Goal: Submit feedback/report problem

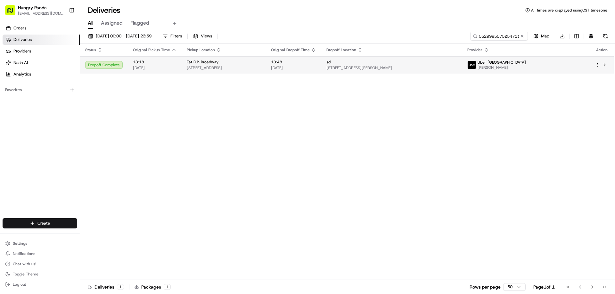
type input "5529995575254711381719"
click at [316, 68] on span "[DATE]" at bounding box center [293, 67] width 45 height 5
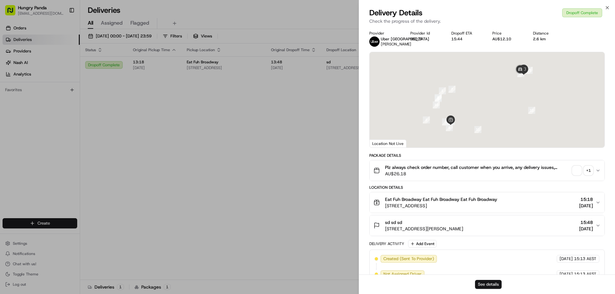
click at [491, 286] on button "See details" at bounding box center [488, 284] width 27 height 9
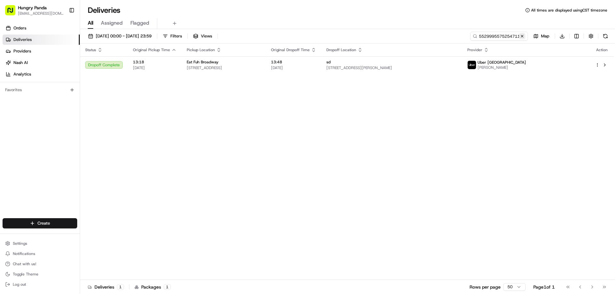
click at [521, 38] on button at bounding box center [522, 36] width 6 height 6
click at [521, 38] on input at bounding box center [489, 36] width 77 height 9
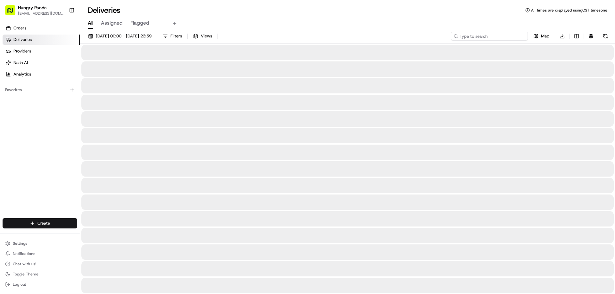
paste input "3335949045156760951461"
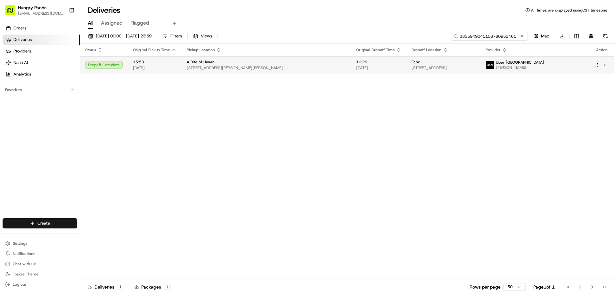
type input "3335949045156760951461"
click at [356, 69] on span "[DATE]" at bounding box center [378, 67] width 45 height 5
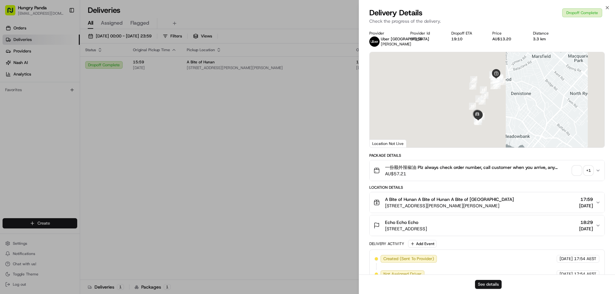
click at [476, 282] on button "See details" at bounding box center [488, 284] width 27 height 9
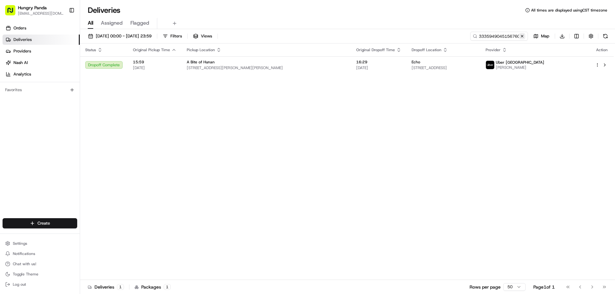
click at [523, 36] on button at bounding box center [522, 36] width 6 height 6
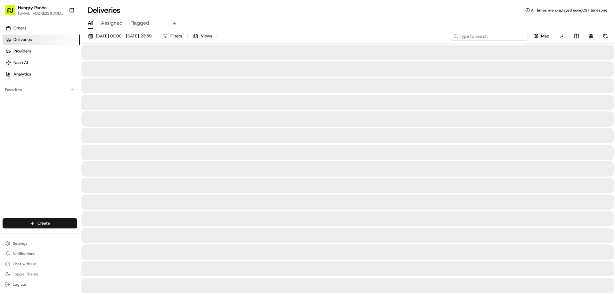
click at [523, 36] on input at bounding box center [489, 36] width 77 height 9
paste input "474598515505378252321"
type input "474598515505378252321"
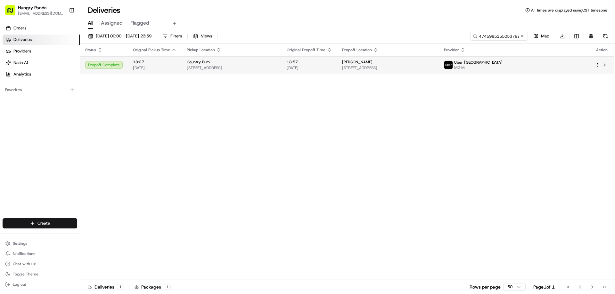
click at [326, 57] on td "18:57 23/08/2025" at bounding box center [309, 64] width 55 height 17
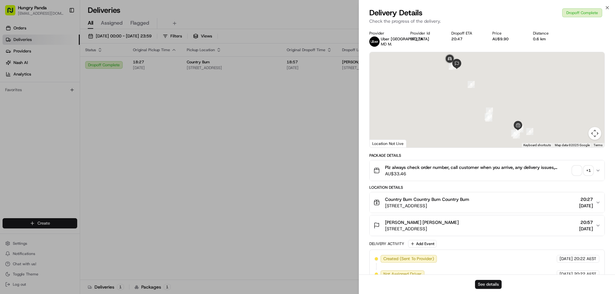
click at [484, 284] on button "See details" at bounding box center [488, 284] width 27 height 9
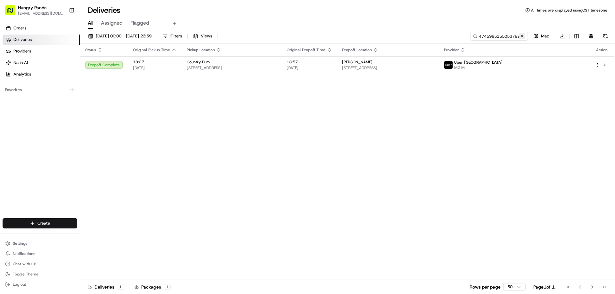
click at [522, 35] on button at bounding box center [522, 36] width 6 height 6
click at [522, 35] on input at bounding box center [489, 36] width 77 height 9
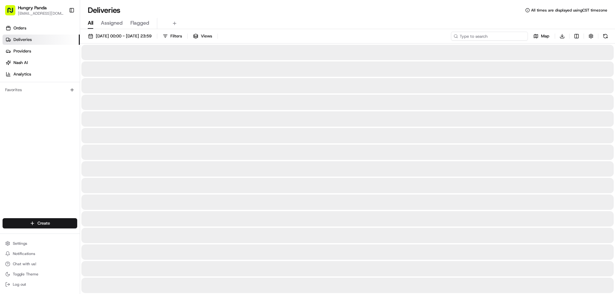
paste input "7641904245950767741133"
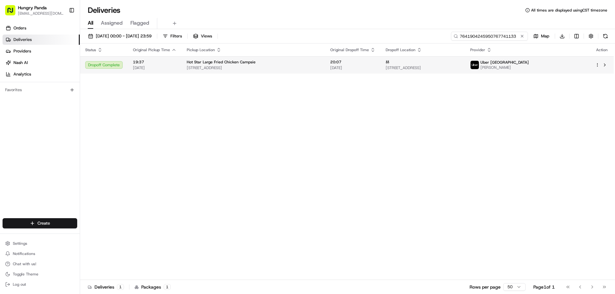
type input "7641904245950767741133"
click at [351, 65] on div "20:07 23/08/2025" at bounding box center [352, 65] width 45 height 11
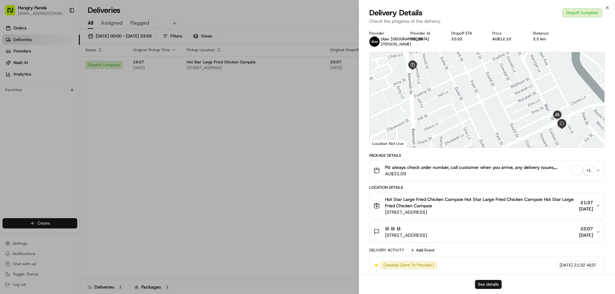
click at [481, 283] on button "See details" at bounding box center [488, 284] width 27 height 9
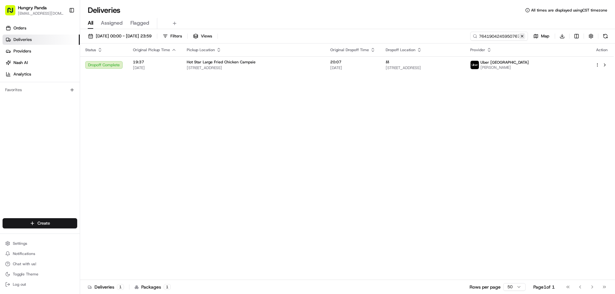
click at [522, 36] on button at bounding box center [522, 36] width 6 height 6
click at [522, 36] on input at bounding box center [489, 36] width 77 height 9
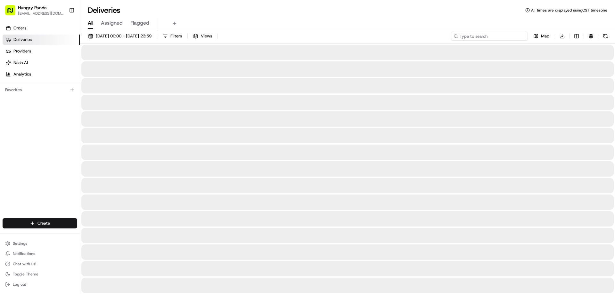
paste input "285791839565678618199"
type input "285791839565678618199"
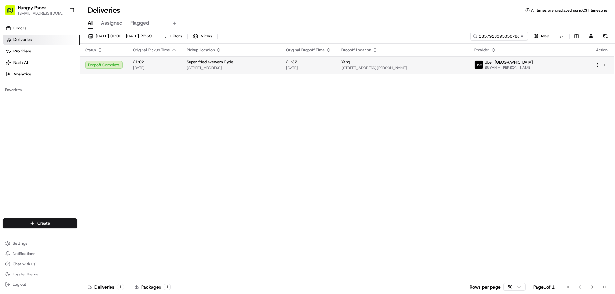
click at [331, 68] on span "23/08/2025" at bounding box center [308, 67] width 45 height 5
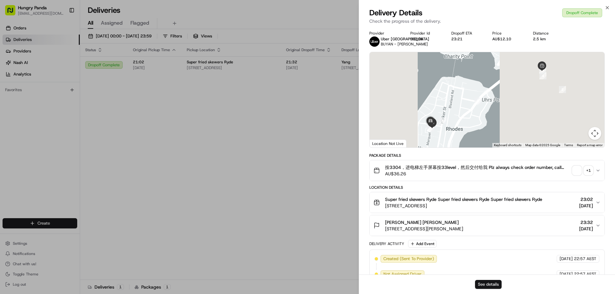
click at [485, 283] on button "See details" at bounding box center [488, 284] width 27 height 9
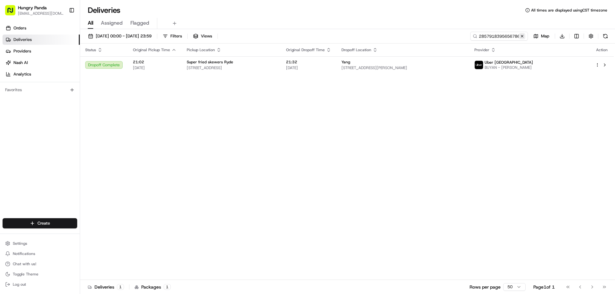
click at [521, 36] on button at bounding box center [522, 36] width 6 height 6
drag, startPoint x: 521, startPoint y: 36, endPoint x: 517, endPoint y: 37, distance: 4.5
click at [521, 36] on input at bounding box center [489, 36] width 77 height 9
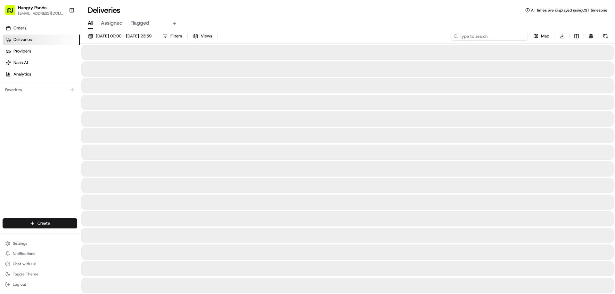
paste input "0572931165853741142030"
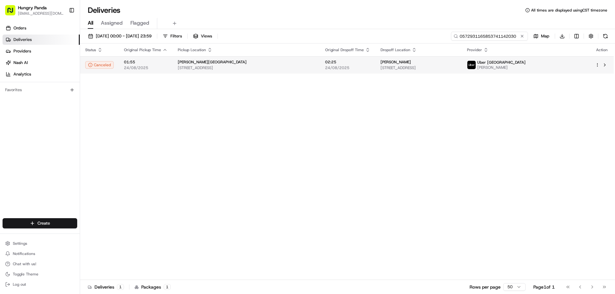
type input "0572931165853741142030"
click at [369, 59] on td "02:25 24/08/2025" at bounding box center [347, 64] width 55 height 17
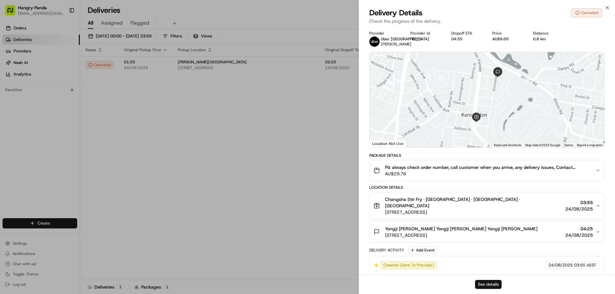
click at [493, 286] on button "See details" at bounding box center [488, 284] width 27 height 9
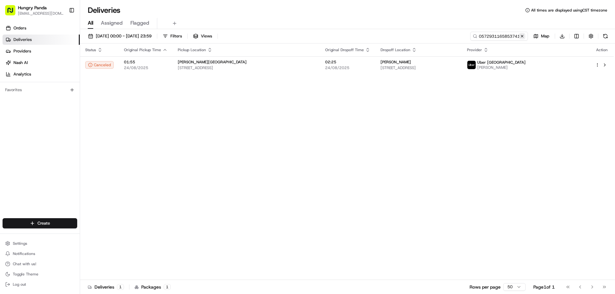
click at [522, 37] on button at bounding box center [522, 36] width 6 height 6
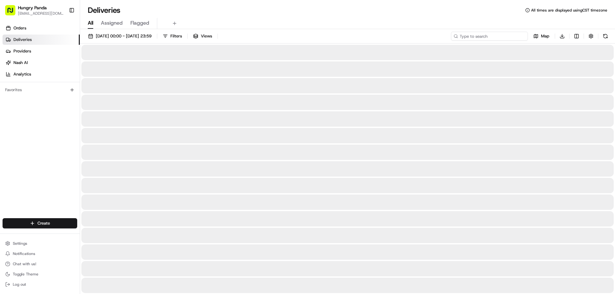
drag, startPoint x: 522, startPoint y: 37, endPoint x: 500, endPoint y: 40, distance: 22.3
click at [522, 37] on input at bounding box center [489, 36] width 77 height 9
paste input "9267992815259733412023"
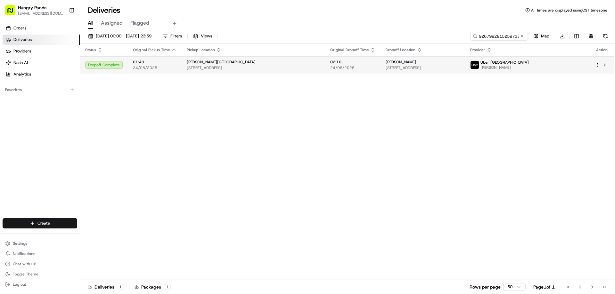
click at [430, 64] on div "Alan" at bounding box center [423, 62] width 74 height 5
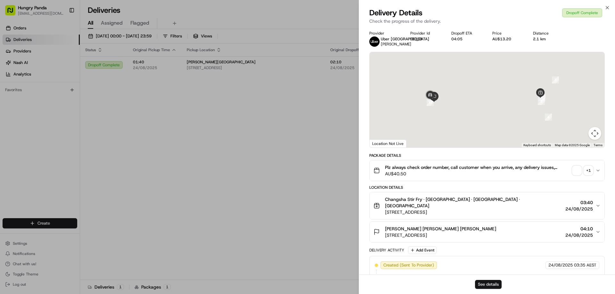
click at [489, 282] on button "See details" at bounding box center [488, 284] width 27 height 9
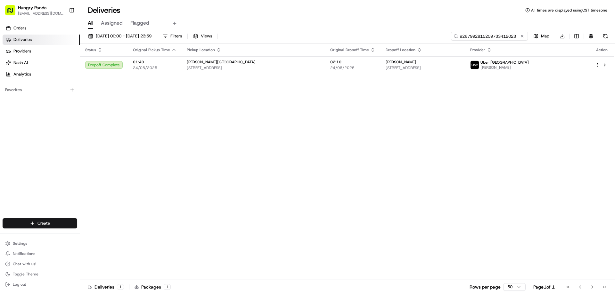
click at [493, 37] on input "9267992815259733412023" at bounding box center [489, 36] width 77 height 9
paste input "2783931215354777721807"
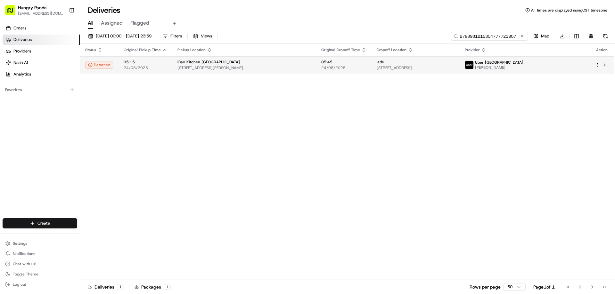
type input "2783931215354777721807"
click at [352, 61] on span "05:45" at bounding box center [343, 62] width 45 height 5
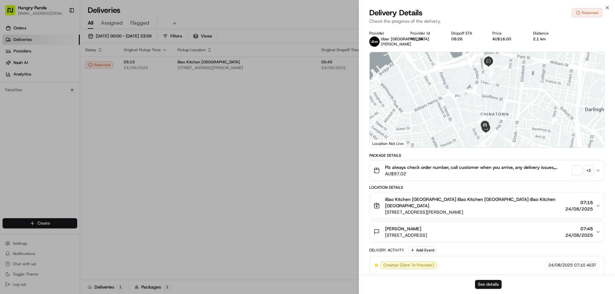
click at [491, 285] on button "See details" at bounding box center [488, 284] width 27 height 9
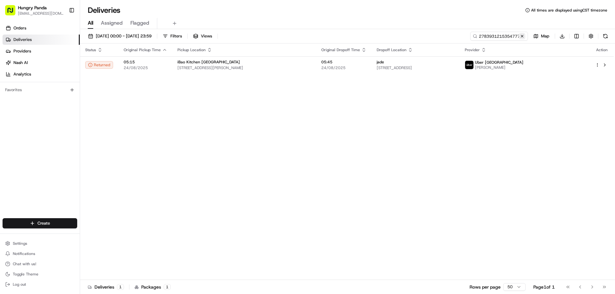
click at [521, 37] on button at bounding box center [522, 36] width 6 height 6
click at [521, 37] on input at bounding box center [489, 36] width 77 height 9
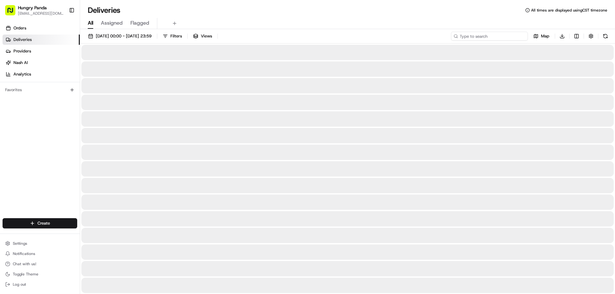
paste input "368597409575176108621"
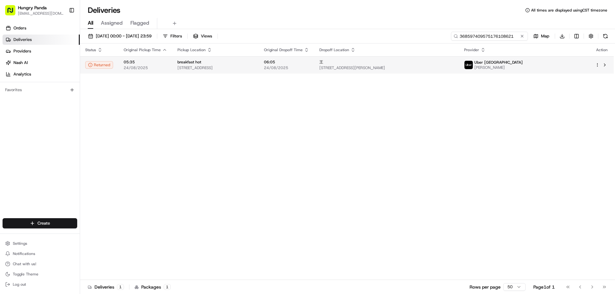
type input "368597409575176108621"
click at [314, 64] on td "06:05 24/08/2025" at bounding box center [286, 64] width 55 height 17
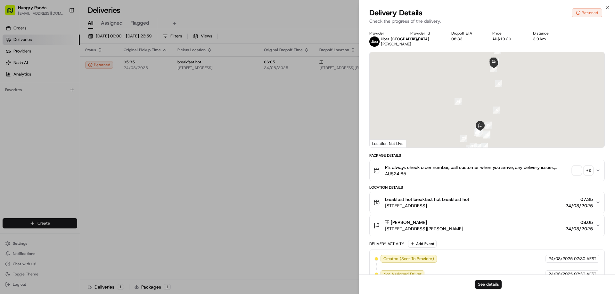
click at [488, 282] on button "See details" at bounding box center [488, 284] width 27 height 9
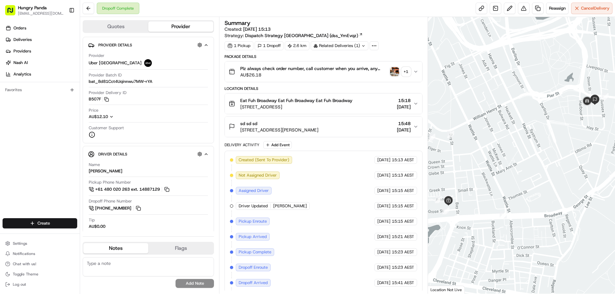
click at [393, 70] on img "button" at bounding box center [394, 71] width 9 height 9
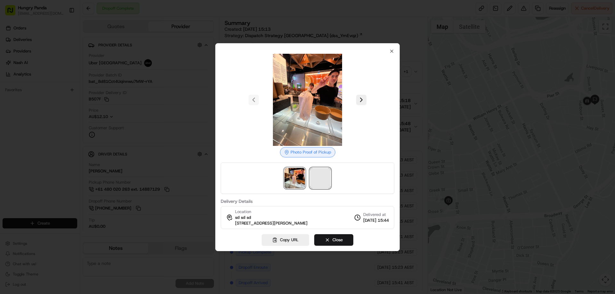
click at [316, 177] on span at bounding box center [320, 178] width 21 height 21
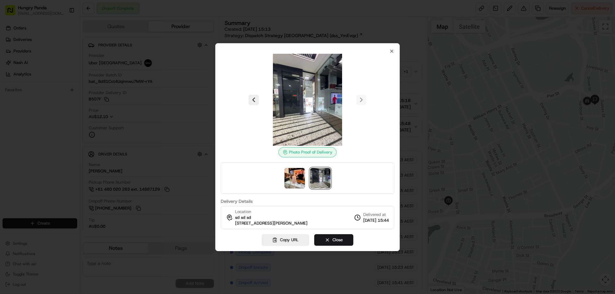
click at [394, 48] on div "Photo Proof of Delivery Delivery Details Location sd sd sd 54 Dixon St, Sydney …" at bounding box center [307, 147] width 185 height 208
click at [392, 49] on icon "button" at bounding box center [391, 51] width 5 height 5
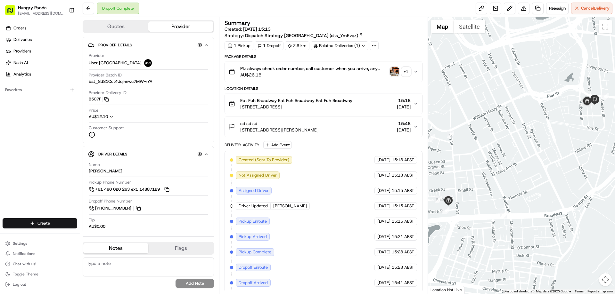
click at [414, 71] on button "Plz always check order number, call customer when you arrive, any delivery issu…" at bounding box center [323, 72] width 197 height 21
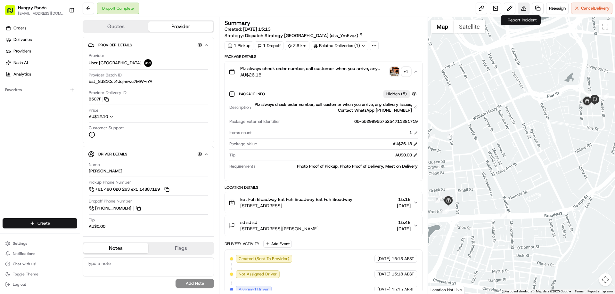
click at [518, 7] on button at bounding box center [524, 9] width 12 height 12
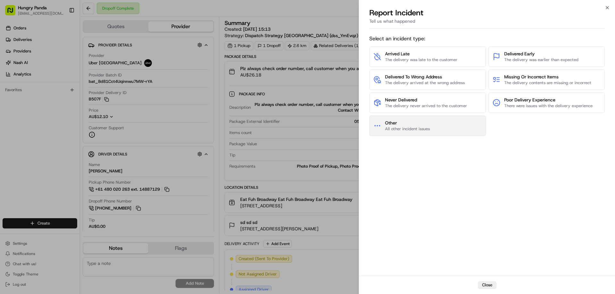
click at [415, 128] on span "All other incident issues" at bounding box center [407, 129] width 45 height 6
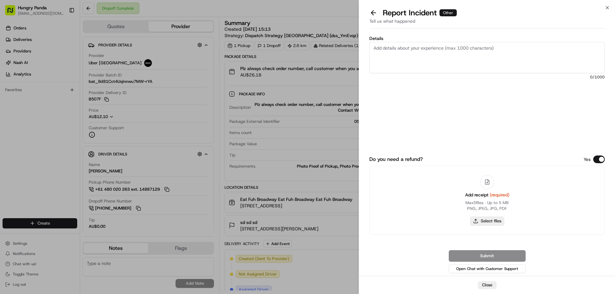
click at [485, 219] on button "Select files" at bounding box center [487, 221] width 34 height 9
type input "C:\fakepath\screenshot_2025-08-24_13-12-07.png"
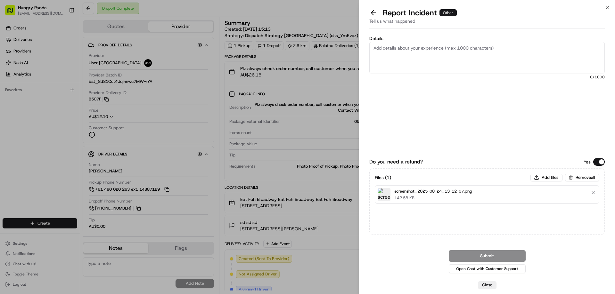
click at [435, 57] on textarea "Details" at bounding box center [486, 57] width 235 height 31
paste textarea "The customer reported that he did not receive the meal, the delivery photo take…"
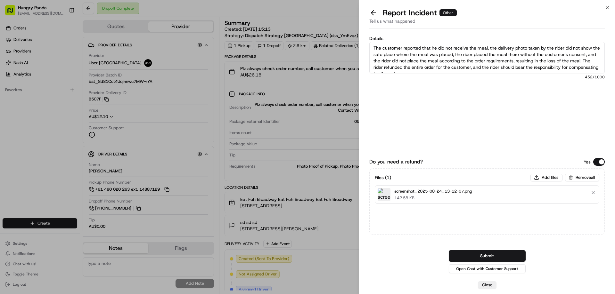
scroll to position [4, 0]
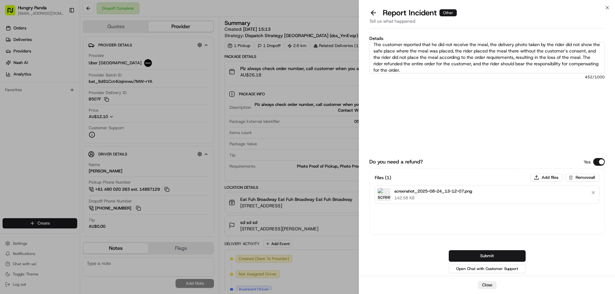
type textarea "The customer reported that he did not receive the meal, the delivery photo take…"
click at [473, 258] on button "Submit" at bounding box center [487, 257] width 77 height 12
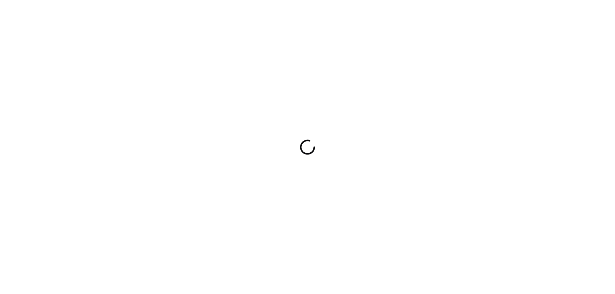
click at [452, 136] on div at bounding box center [307, 147] width 615 height 294
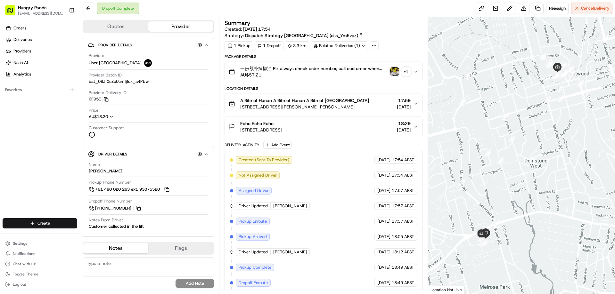
click at [393, 69] on img "button" at bounding box center [394, 71] width 9 height 9
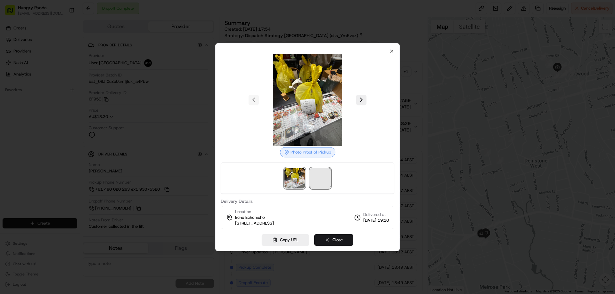
click at [317, 170] on span at bounding box center [320, 178] width 21 height 21
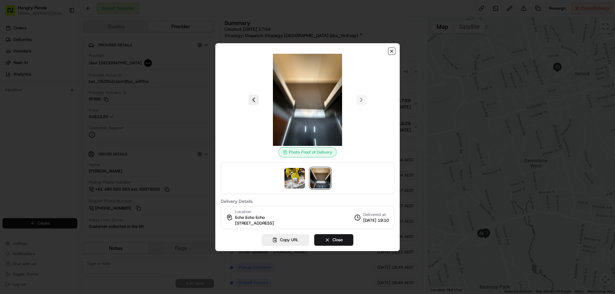
click at [394, 50] on icon "button" at bounding box center [391, 51] width 5 height 5
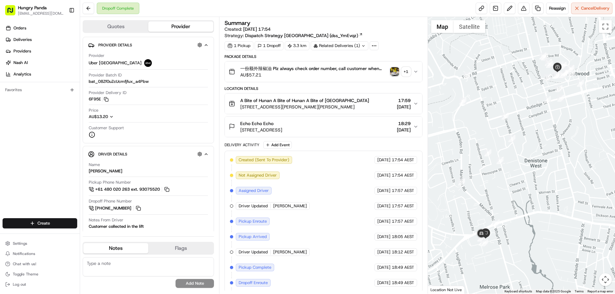
drag, startPoint x: 416, startPoint y: 70, endPoint x: 406, endPoint y: 73, distance: 10.4
click at [416, 70] on icon "button" at bounding box center [415, 71] width 5 height 5
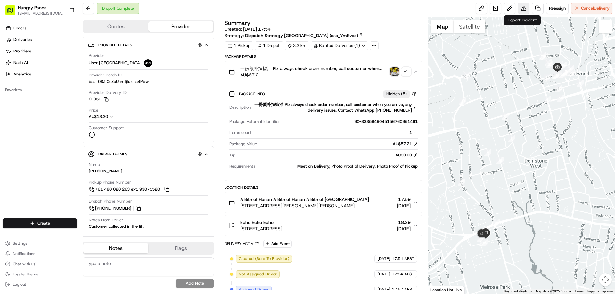
click at [522, 9] on button at bounding box center [524, 9] width 12 height 12
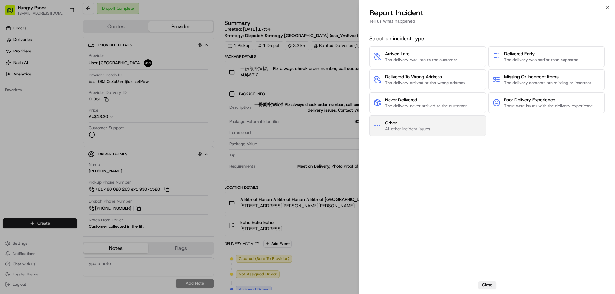
click at [443, 125] on button "Other All other incident issues" at bounding box center [427, 126] width 117 height 21
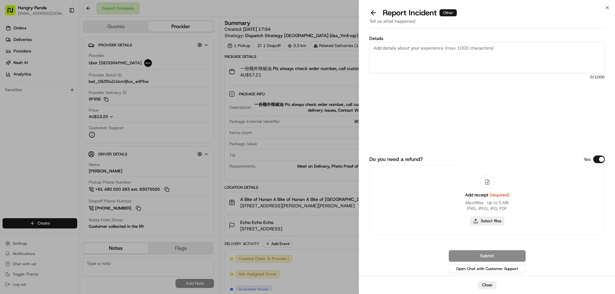
click at [479, 221] on button "Select files" at bounding box center [487, 221] width 34 height 9
type input "C:\fakepath\screenshot_2025-08-24_13-24-04.png"
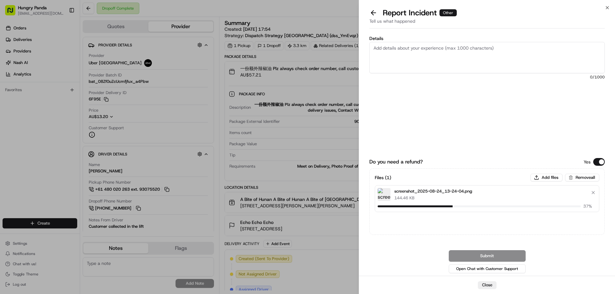
drag, startPoint x: 380, startPoint y: 61, endPoint x: 415, endPoint y: 29, distance: 47.9
click at [380, 61] on textarea "Details" at bounding box center [486, 57] width 235 height 31
click at [441, 48] on textarea "Details" at bounding box center [486, 57] width 235 height 31
paste textarea "The order delivery was seriously overdue. The order log showed that the rider r…"
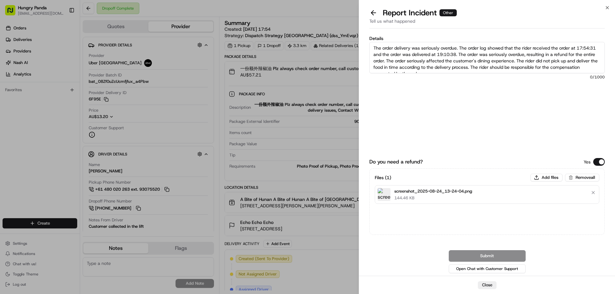
scroll to position [4, 0]
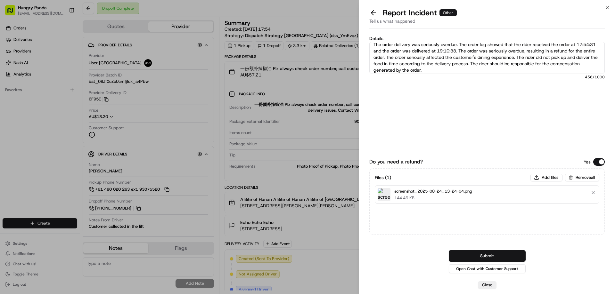
type textarea "The order delivery was seriously overdue. The order log showed that the rider r…"
drag, startPoint x: 502, startPoint y: 256, endPoint x: 479, endPoint y: 198, distance: 61.9
click at [502, 256] on button "Submit" at bounding box center [487, 257] width 77 height 12
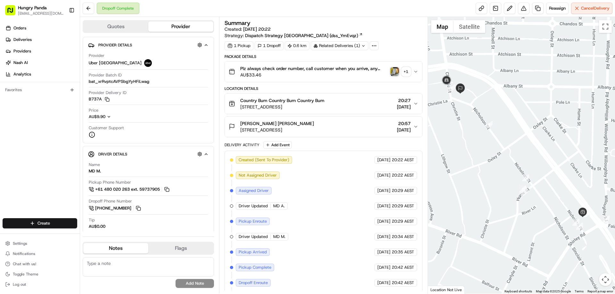
click at [393, 72] on img "button" at bounding box center [394, 71] width 9 height 9
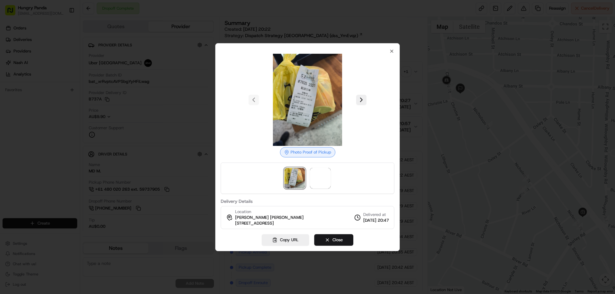
click at [322, 189] on div at bounding box center [308, 178] width 174 height 31
click at [392, 50] on icon "button" at bounding box center [391, 51] width 5 height 5
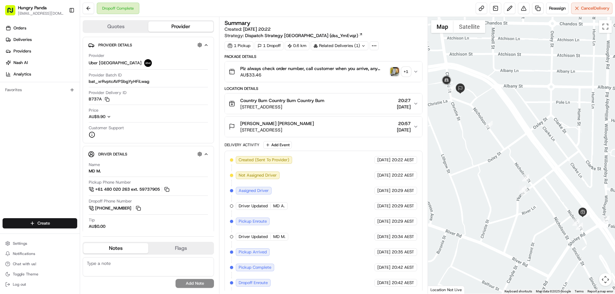
click at [423, 70] on div "Summary Created: 23/08/2025 20:22 Strategy: Dispatch Strategy Australia (dss_Ym…" at bounding box center [323, 155] width 209 height 277
click at [407, 75] on div "+ 1" at bounding box center [406, 71] width 9 height 9
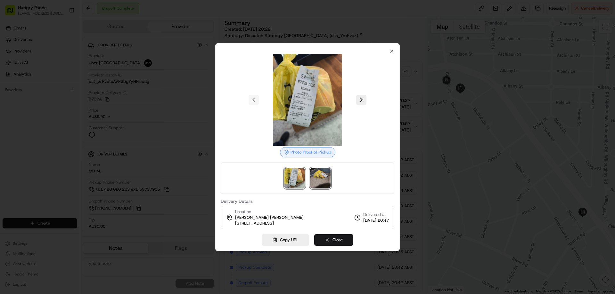
click at [325, 177] on img at bounding box center [320, 178] width 21 height 21
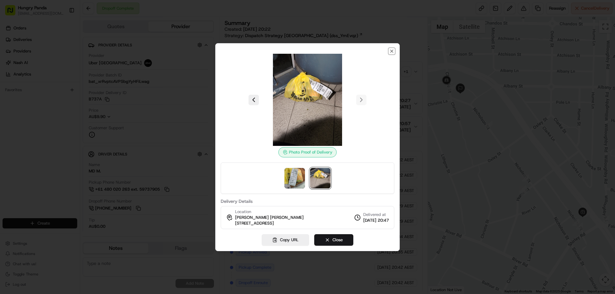
drag, startPoint x: 391, startPoint y: 52, endPoint x: 413, endPoint y: 57, distance: 22.1
click at [391, 52] on icon "button" at bounding box center [392, 51] width 3 height 3
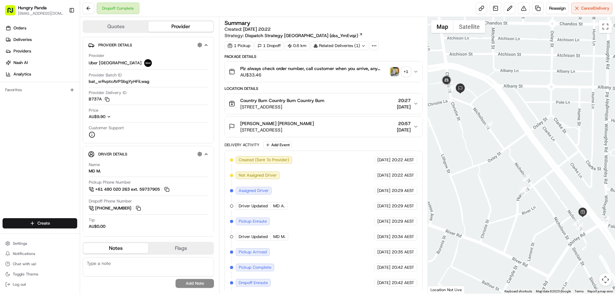
click at [417, 70] on icon "button" at bounding box center [415, 71] width 5 height 5
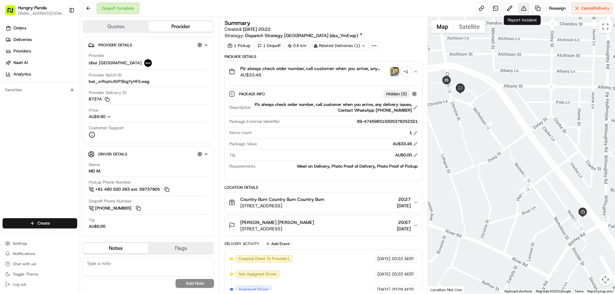
click at [523, 6] on button at bounding box center [524, 9] width 12 height 12
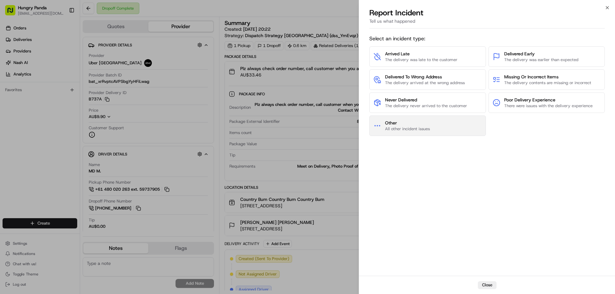
click at [429, 126] on span "Other" at bounding box center [407, 123] width 45 height 6
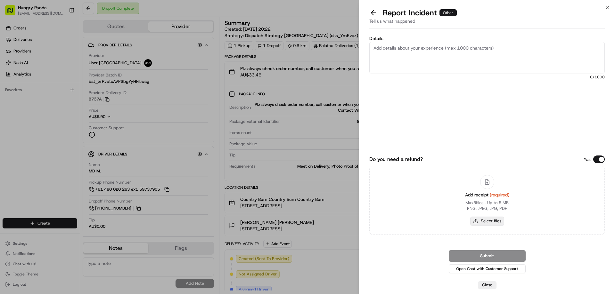
click at [489, 219] on button "Select files" at bounding box center [487, 221] width 34 height 9
type input "C:\fakepath\screenshot_2025-08-24_13-25-38.png"
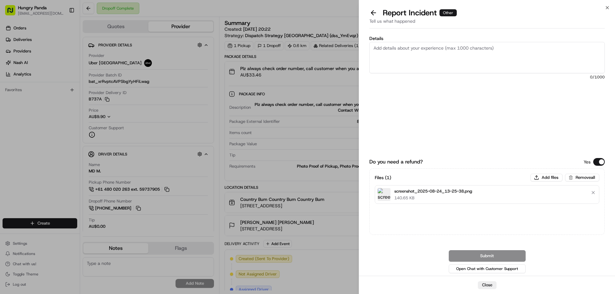
drag, startPoint x: 429, startPoint y: 65, endPoint x: 445, endPoint y: 65, distance: 15.4
click at [429, 66] on textarea "Details" at bounding box center [486, 57] width 235 height 31
paste textarea "The customer reported that he did not receive the food. The photo taken by the …"
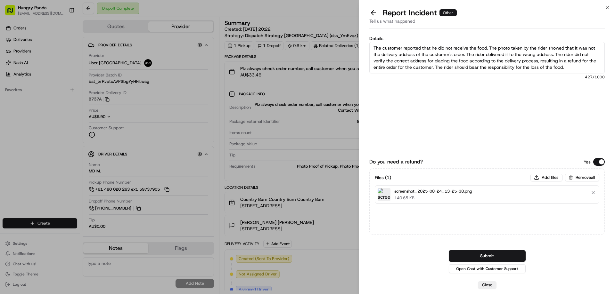
type textarea "The customer reported that he did not receive the food. The photo taken by the …"
click at [483, 252] on button "Submit" at bounding box center [487, 257] width 77 height 12
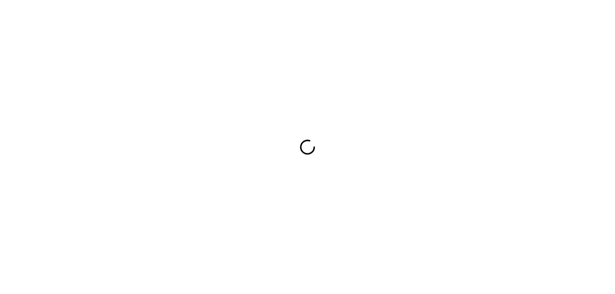
click at [304, 85] on div at bounding box center [307, 147] width 615 height 294
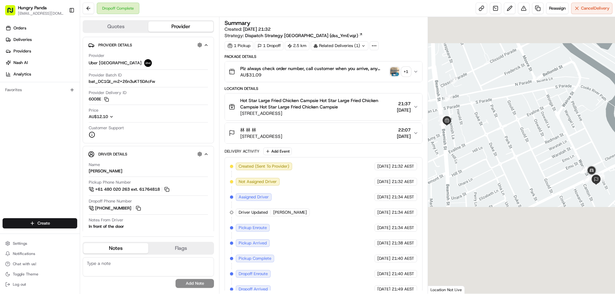
click at [392, 72] on img "button" at bounding box center [394, 71] width 9 height 9
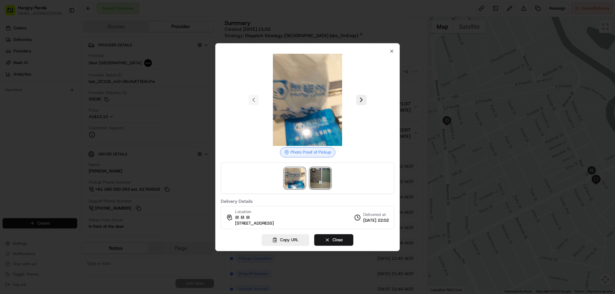
click at [316, 184] on img at bounding box center [320, 178] width 21 height 21
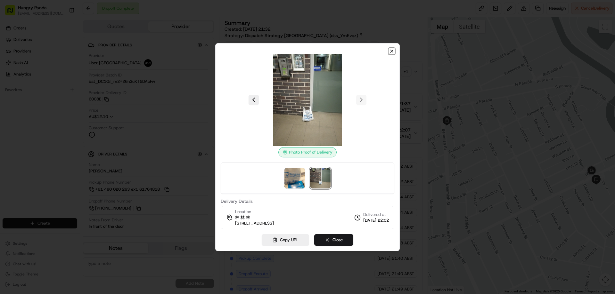
click at [392, 49] on icon "button" at bounding box center [391, 51] width 5 height 5
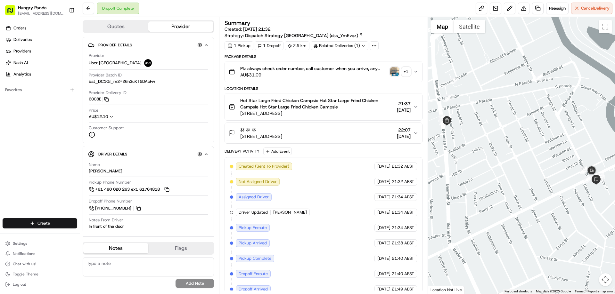
click at [418, 68] on button "Plz always check order number, call customer when you arrive, any delivery issu…" at bounding box center [323, 72] width 197 height 21
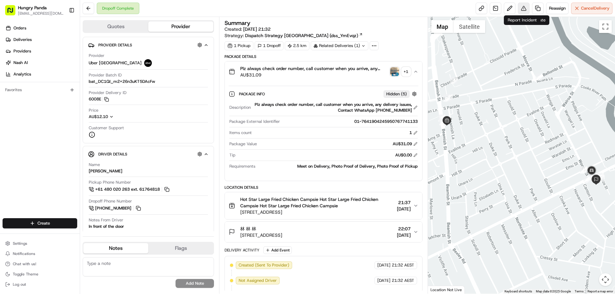
click at [520, 7] on button at bounding box center [524, 9] width 12 height 12
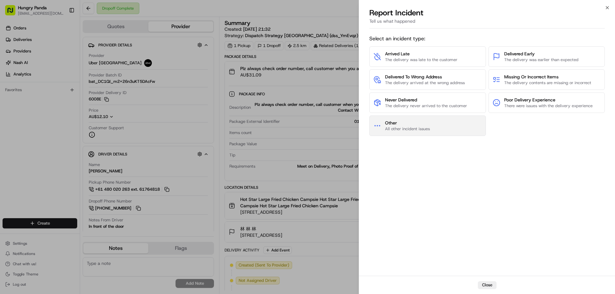
click at [401, 128] on span "All other incident issues" at bounding box center [407, 129] width 45 height 6
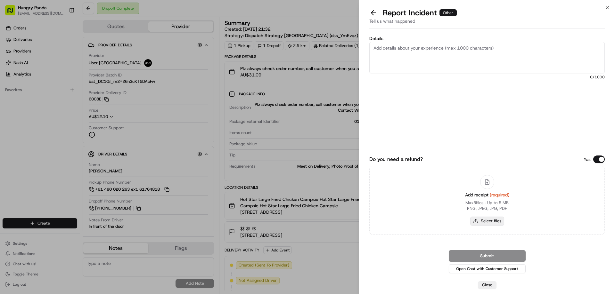
click at [484, 224] on button "Select files" at bounding box center [487, 221] width 34 height 9
type input "C:\fakepath\screenshot_2025-08-24_13-26-45.png"
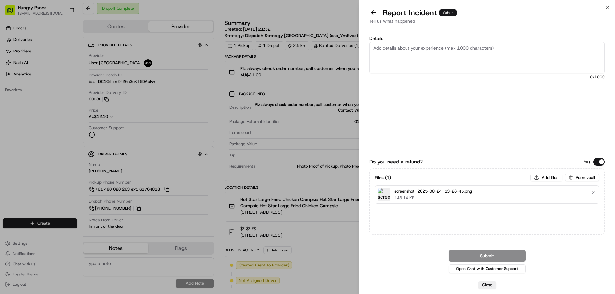
click at [435, 60] on textarea "Details" at bounding box center [486, 57] width 235 height 31
paste textarea "The customer reported that he did not receive the meal, the delivery photo take…"
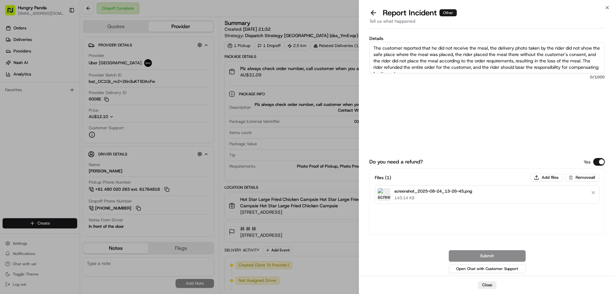
scroll to position [4, 0]
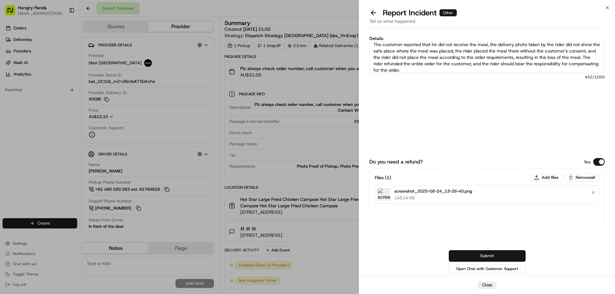
type textarea "The customer reported that he did not receive the meal, the delivery photo take…"
click at [499, 253] on button "Submit" at bounding box center [487, 257] width 77 height 12
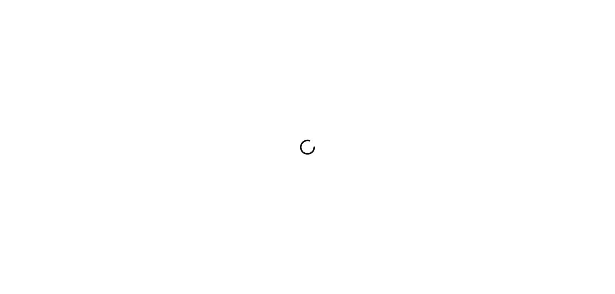
click at [442, 126] on div at bounding box center [307, 147] width 615 height 294
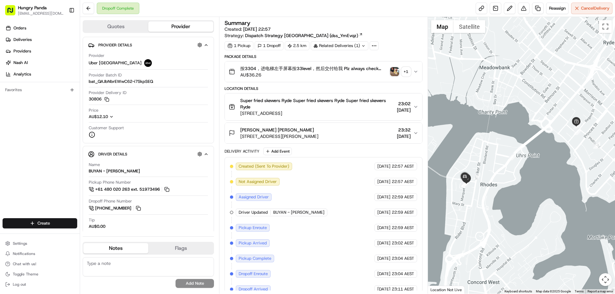
click at [392, 72] on img "button" at bounding box center [394, 71] width 9 height 9
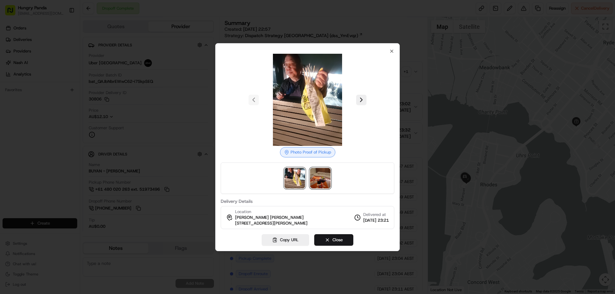
click at [330, 173] on img at bounding box center [320, 178] width 21 height 21
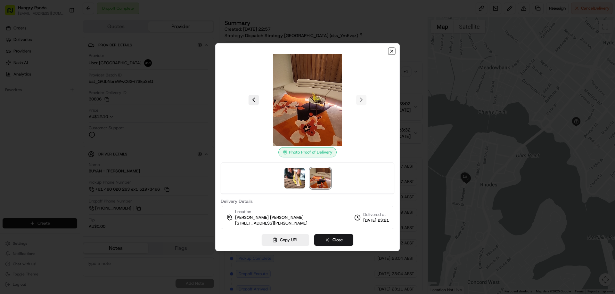
click at [391, 52] on icon "button" at bounding box center [391, 51] width 5 height 5
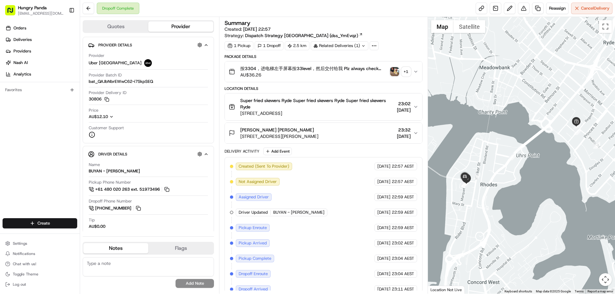
click at [414, 69] on button "按3304，进电梯左手屏幕按33level，然后交付给我 Plz always check order number, call customer when …" at bounding box center [323, 72] width 197 height 21
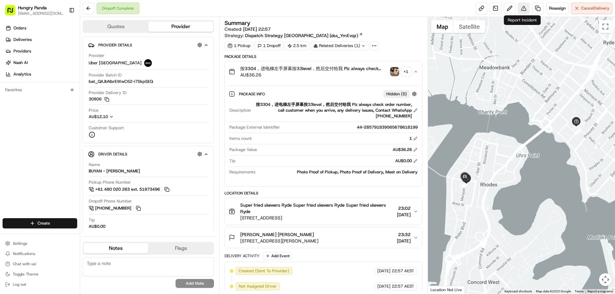
click at [521, 9] on button at bounding box center [524, 9] width 12 height 12
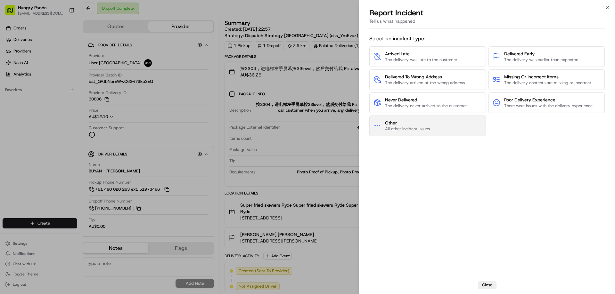
click at [465, 124] on button "Other All other incident issues" at bounding box center [427, 126] width 117 height 21
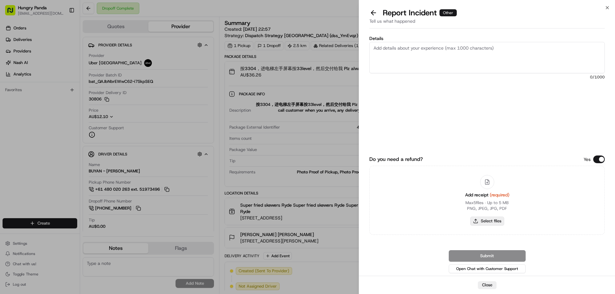
click at [498, 220] on button "Select files" at bounding box center [487, 221] width 34 height 9
type input "C:\fakepath\screenshot_2025-08-24_13-28-34.png"
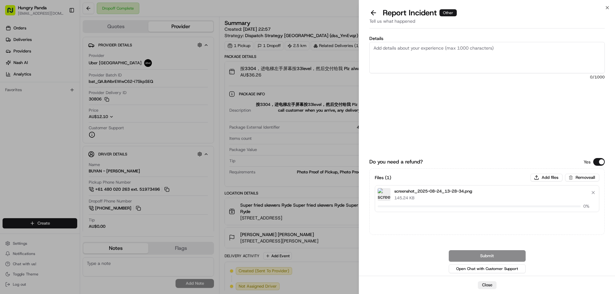
click at [432, 54] on textarea "Details" at bounding box center [486, 57] width 235 height 31
click at [434, 50] on textarea "Details" at bounding box center [486, 57] width 235 height 31
paste textarea "The customer reported that he did not receive the meal, the delivery photo take…"
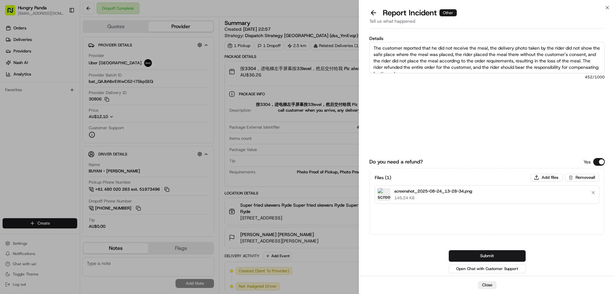
scroll to position [4, 0]
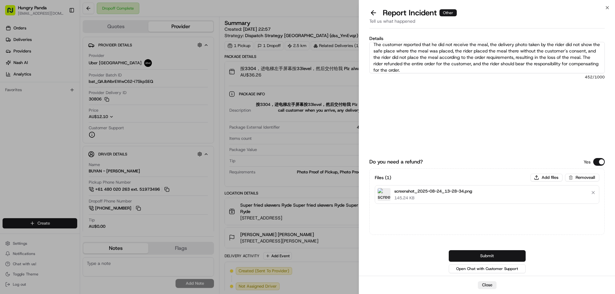
type textarea "The customer reported that he did not receive the meal, the delivery photo take…"
drag, startPoint x: 482, startPoint y: 259, endPoint x: 480, endPoint y: 255, distance: 3.9
click at [482, 259] on button "Submit" at bounding box center [487, 257] width 77 height 12
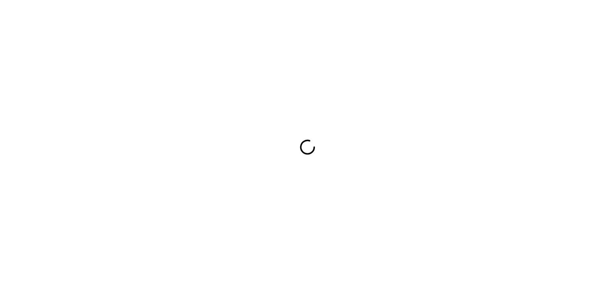
click at [347, 159] on div at bounding box center [307, 147] width 615 height 294
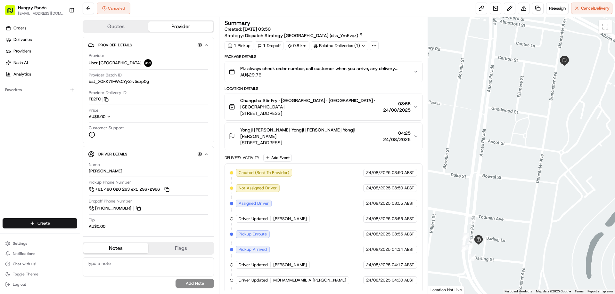
click at [403, 72] on span "AU$29.76" at bounding box center [324, 75] width 168 height 6
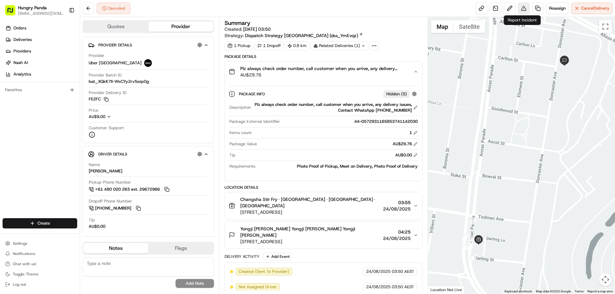
click at [522, 7] on button at bounding box center [524, 9] width 12 height 12
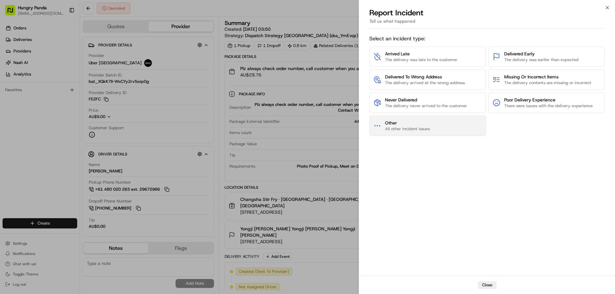
click at [431, 120] on button "Other All other incident issues" at bounding box center [427, 126] width 117 height 21
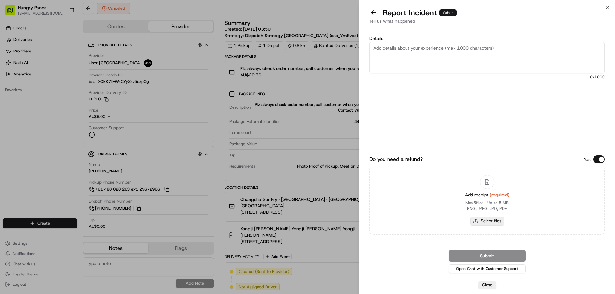
click at [495, 224] on button "Select files" at bounding box center [487, 221] width 34 height 9
click at [373, 11] on button at bounding box center [373, 12] width 13 height 9
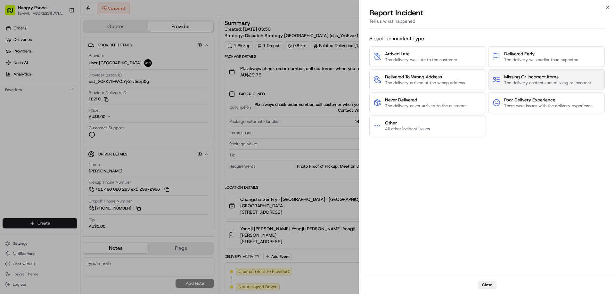
click at [522, 80] on span "Missing Or Incorrect Items" at bounding box center [547, 77] width 87 height 6
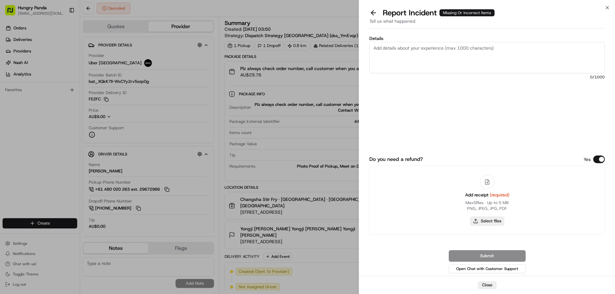
click at [491, 225] on button "Select files" at bounding box center [487, 221] width 34 height 9
type input "C:\fakepath\screenshot_2025-08-24_13-29-35.png"
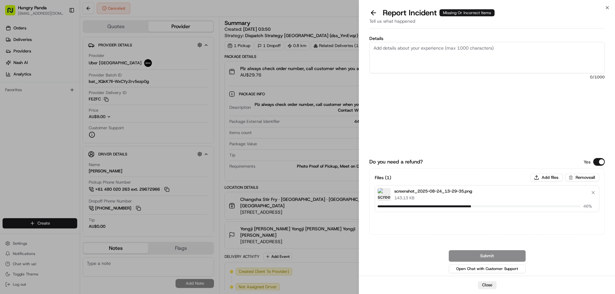
click at [417, 58] on textarea "Details" at bounding box center [486, 57] width 235 height 31
click at [402, 73] on textarea "Details" at bounding box center [486, 57] width 235 height 31
paste textarea "The merchant reported that the rider picked up the wrong meal, resulting in the…"
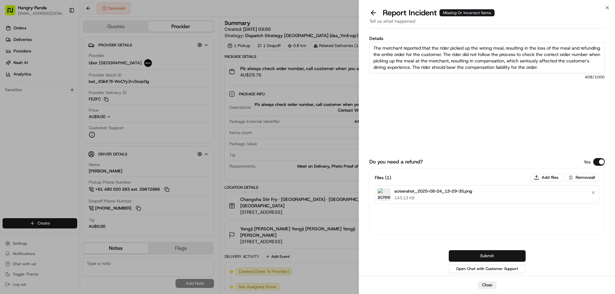
type textarea "The merchant reported that the rider picked up the wrong meal, resulting in the…"
drag, startPoint x: 482, startPoint y: 252, endPoint x: 443, endPoint y: 227, distance: 46.4
click at [482, 252] on button "Submit" at bounding box center [487, 257] width 77 height 12
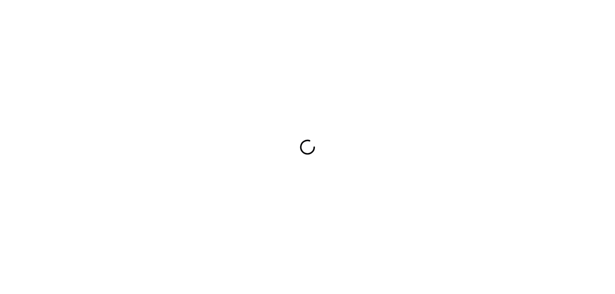
click at [473, 145] on div at bounding box center [307, 147] width 615 height 294
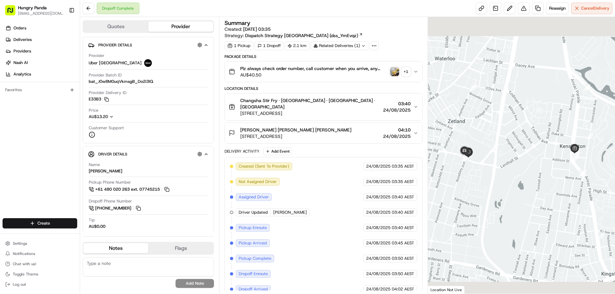
click at [417, 70] on icon "button" at bounding box center [415, 71] width 5 height 5
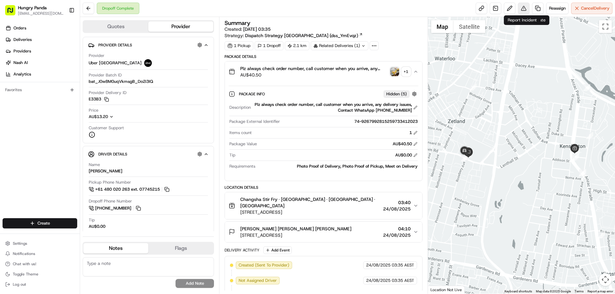
click at [522, 7] on button at bounding box center [524, 9] width 12 height 12
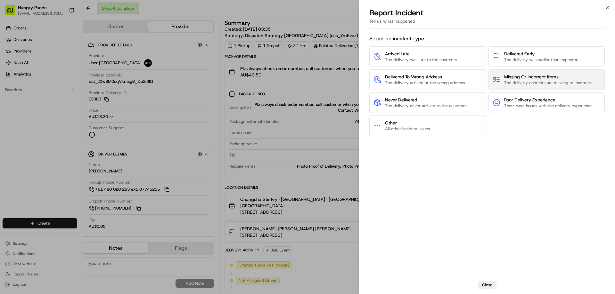
click at [543, 88] on button "Missing Or Incorrect Items The delivery contents are missing or incorrect" at bounding box center [547, 80] width 117 height 21
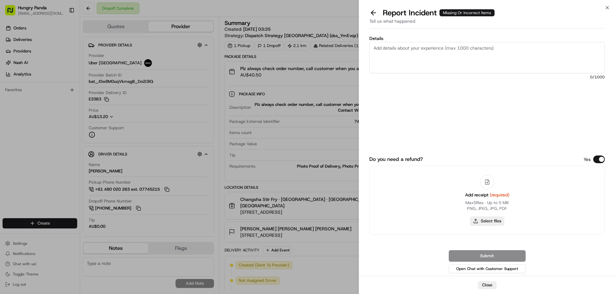
click at [485, 222] on button "Select files" at bounding box center [487, 221] width 34 height 9
type input "C:\fakepath\screenshot_2025-08-24_13-31-51.png"
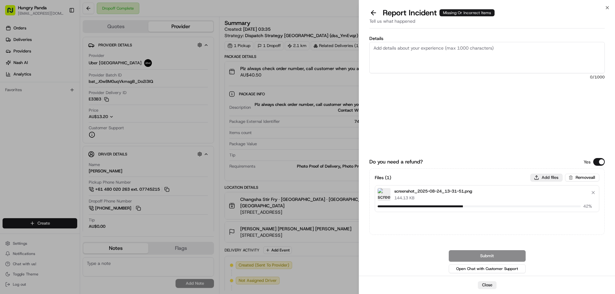
click at [538, 177] on button "Add files" at bounding box center [546, 178] width 32 height 8
type input "C:\fakepath\screenshot_2025-08-24_13-31-38.png"
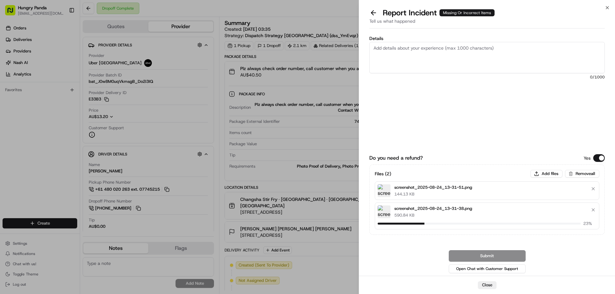
drag, startPoint x: 379, startPoint y: 53, endPoint x: 407, endPoint y: 43, distance: 30.4
click at [379, 53] on textarea "Details" at bounding box center [486, 57] width 235 height 31
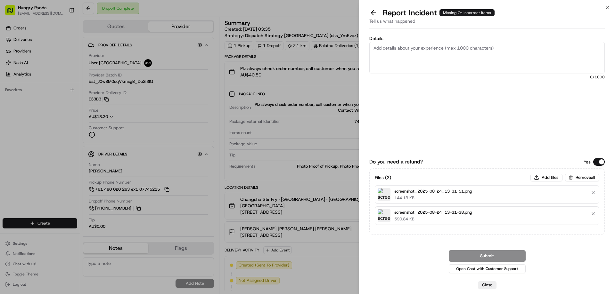
click at [427, 50] on textarea "Details" at bounding box center [486, 57] width 235 height 31
paste textarea "The rider picked up the wrong meal. The photo of the meal taken by the customer…"
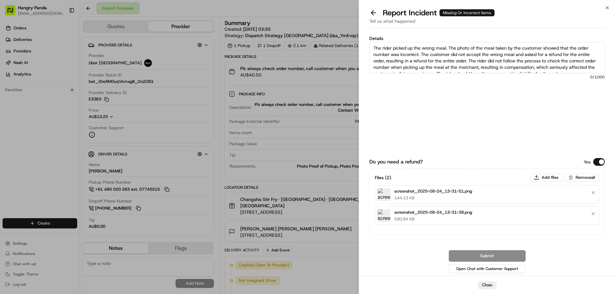
scroll to position [4, 0]
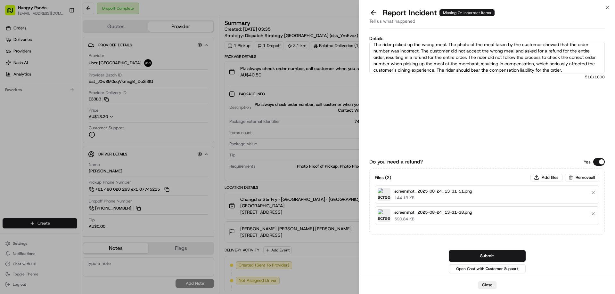
type textarea "The rider picked up the wrong meal. The photo of the meal taken by the customer…"
click at [481, 256] on button "Submit" at bounding box center [487, 257] width 77 height 12
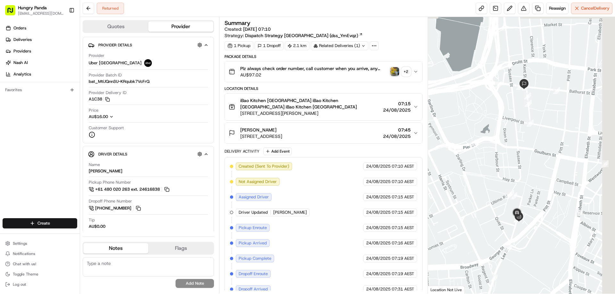
click at [396, 70] on img "button" at bounding box center [394, 71] width 9 height 9
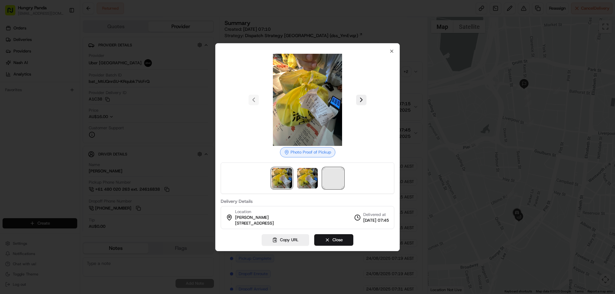
click at [343, 173] on span at bounding box center [333, 178] width 21 height 21
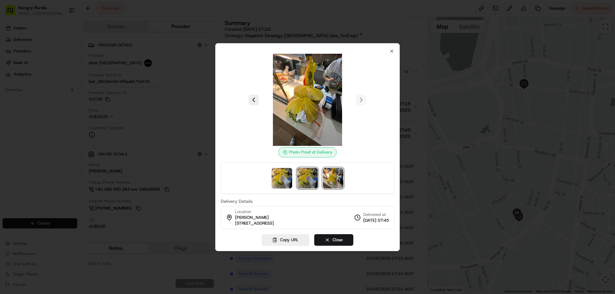
click at [301, 180] on img at bounding box center [307, 178] width 21 height 21
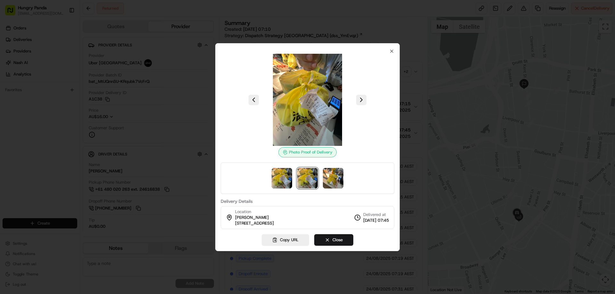
click at [270, 180] on div at bounding box center [308, 178] width 174 height 31
click at [336, 173] on img at bounding box center [333, 178] width 21 height 21
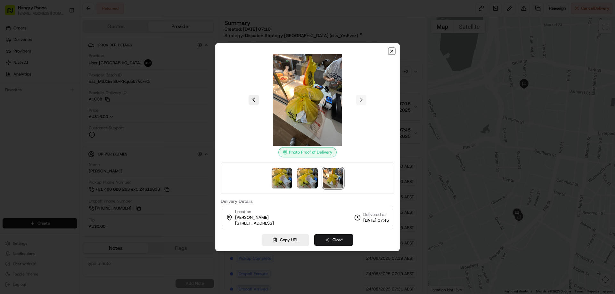
click at [391, 52] on icon "button" at bounding box center [392, 51] width 3 height 3
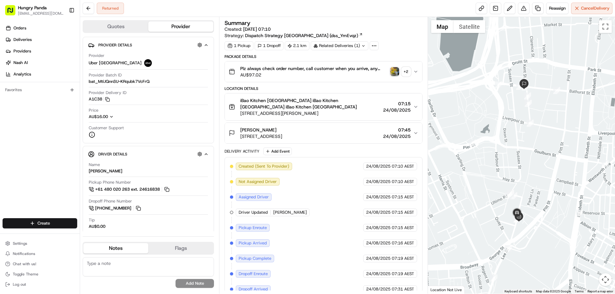
click at [415, 68] on button "Plz always check order number, call customer when you arrive, any delivery issu…" at bounding box center [323, 72] width 197 height 21
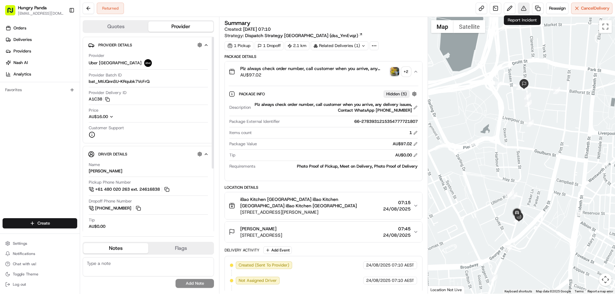
click at [528, 4] on button at bounding box center [524, 9] width 12 height 12
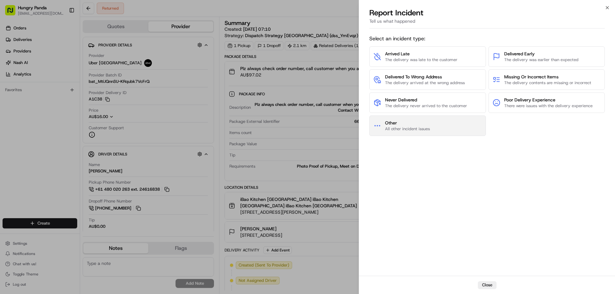
click at [410, 126] on span "Other" at bounding box center [407, 123] width 45 height 6
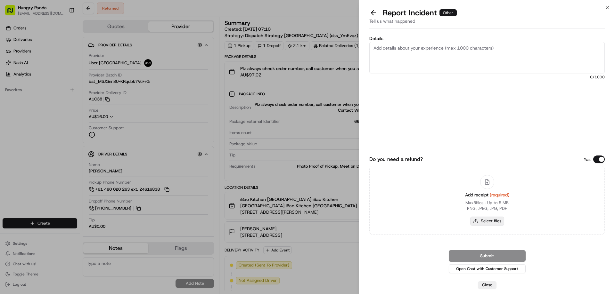
click at [490, 223] on button "Select files" at bounding box center [487, 221] width 34 height 9
type input "C:\fakepath\screenshot_2025-08-24_13-33-32.png"
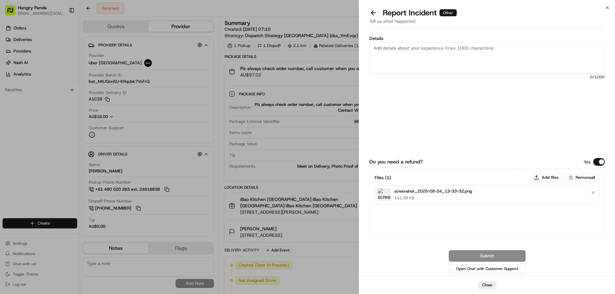
click at [426, 61] on textarea "Details" at bounding box center [486, 57] width 235 height 31
paste textarea "The order delivery was seriously overdue. The order log showed that the rider r…"
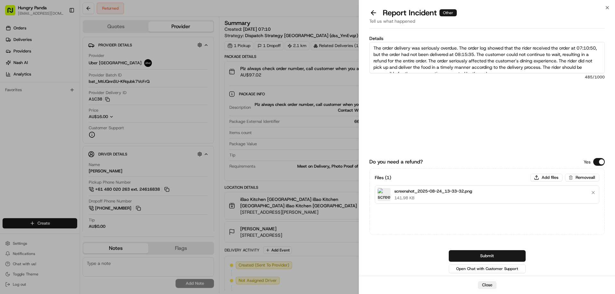
scroll to position [4, 0]
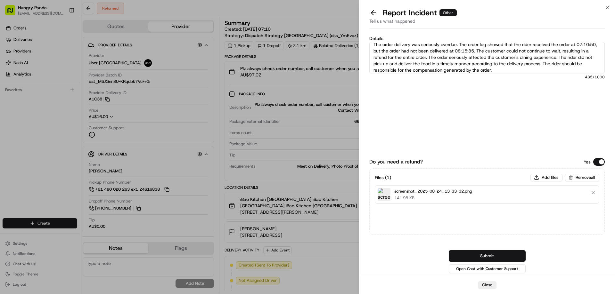
type textarea "The order delivery was seriously overdue. The order log showed that the rider r…"
click at [484, 255] on button "Submit" at bounding box center [487, 257] width 77 height 12
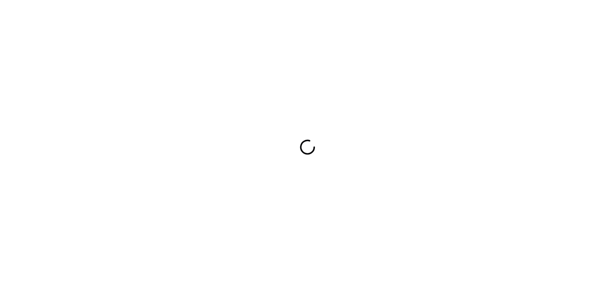
click at [433, 135] on div at bounding box center [307, 147] width 615 height 294
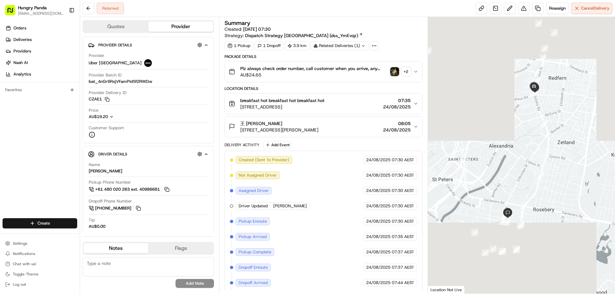
click at [418, 69] on button "Plz always check order number, call customer when you arrive, any delivery issu…" at bounding box center [323, 72] width 197 height 21
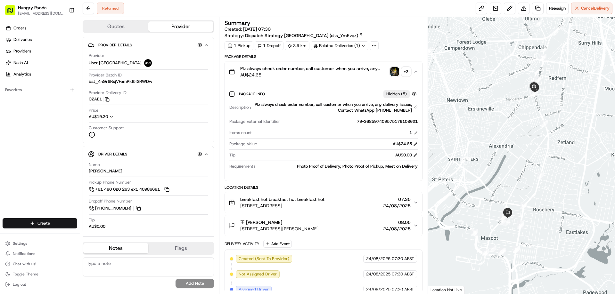
click at [393, 73] on img "button" at bounding box center [394, 71] width 9 height 9
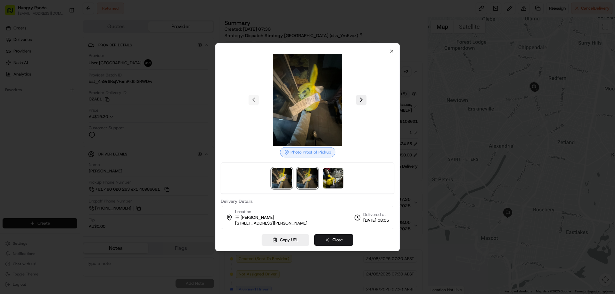
click at [311, 180] on img at bounding box center [307, 178] width 21 height 21
click at [333, 179] on img at bounding box center [333, 178] width 21 height 21
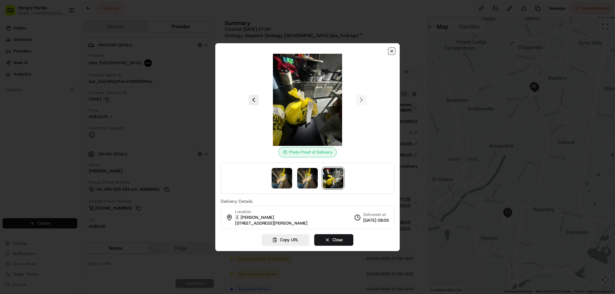
click at [392, 50] on icon "button" at bounding box center [391, 51] width 5 height 5
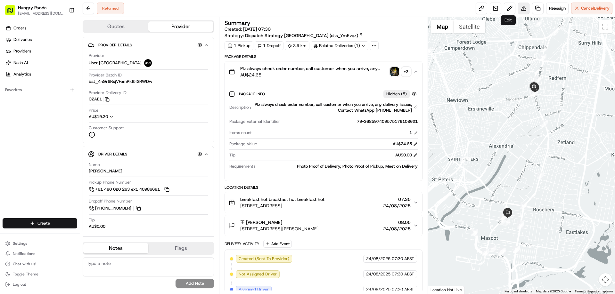
click at [524, 8] on button at bounding box center [524, 9] width 12 height 12
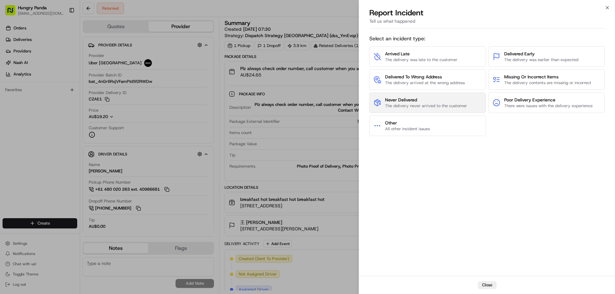
click at [424, 107] on span "The delivery never arrived to the customer" at bounding box center [426, 106] width 82 height 6
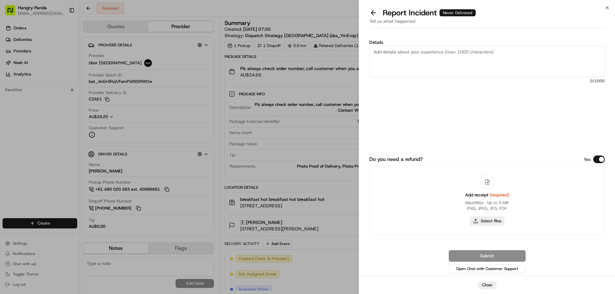
click at [488, 221] on button "Select files" at bounding box center [487, 221] width 34 height 9
type input "C:\fakepath\screenshot_2025-08-24_13-34-49.png"
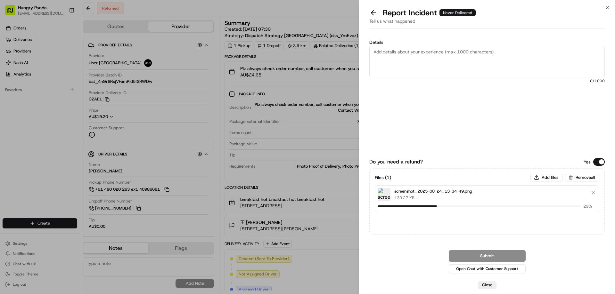
click at [368, 67] on div "Details 0 /1000 Do you need a refund? Yes Files ( 1 ) Add files Remove all scre…" at bounding box center [487, 153] width 256 height 245
drag, startPoint x: 396, startPoint y: 52, endPoint x: 406, endPoint y: 38, distance: 17.0
click at [396, 52] on textarea "Details" at bounding box center [486, 61] width 235 height 31
click at [440, 56] on textarea "Details" at bounding box center [486, 61] width 235 height 31
paste textarea "The customer reported that he did not receive the meal. The order log showed th…"
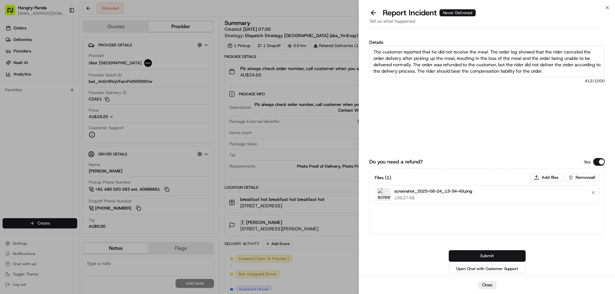
type textarea "The customer reported that he did not receive the meal. The order log showed th…"
click at [485, 255] on button "Submit" at bounding box center [487, 257] width 77 height 12
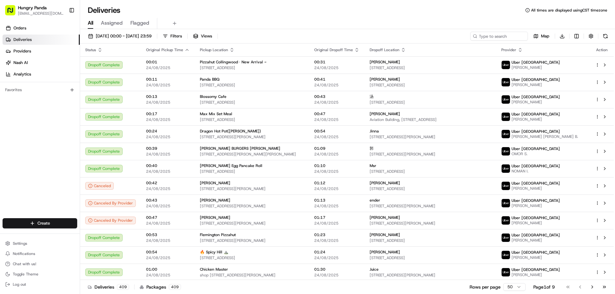
click at [399, 21] on div "All Assigned Flagged" at bounding box center [347, 23] width 535 height 11
click at [123, 32] on button "[DATE] 00:00 - [DATE] 23:59" at bounding box center [119, 36] width 69 height 9
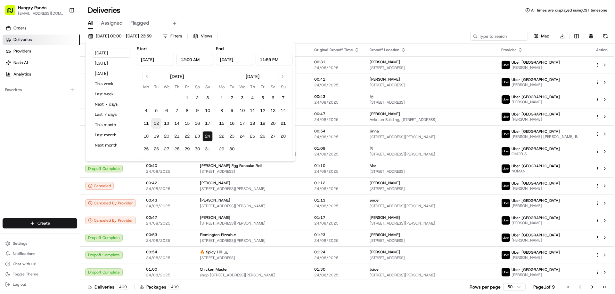
click at [159, 124] on button "12" at bounding box center [156, 124] width 10 height 10
type input "Aug 12, 2025"
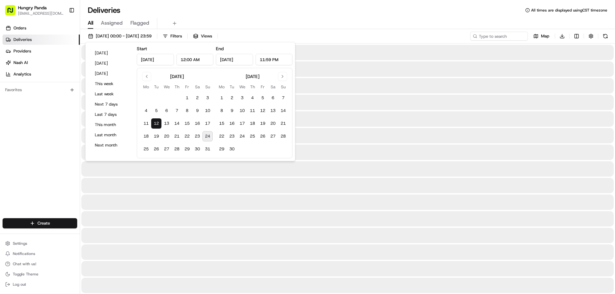
click at [208, 135] on button "24" at bounding box center [207, 136] width 10 height 10
type input "Aug 24, 2025"
click at [357, 27] on div "All Assigned Flagged" at bounding box center [347, 23] width 535 height 11
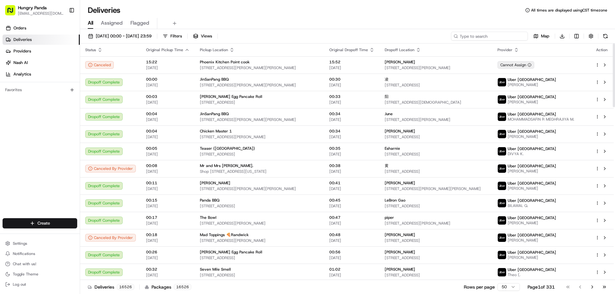
click at [509, 36] on input at bounding box center [489, 36] width 77 height 9
paste input "3759925595359704491220"
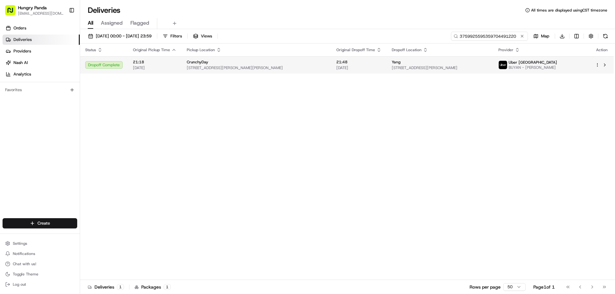
type input "3759925595359704491220"
click at [353, 64] on td "21:48 23/08/2025" at bounding box center [358, 64] width 55 height 17
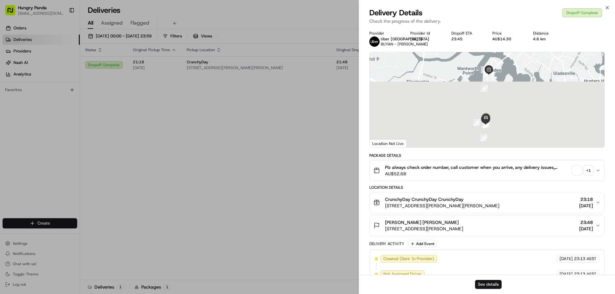
click at [489, 284] on button "See details" at bounding box center [488, 284] width 27 height 9
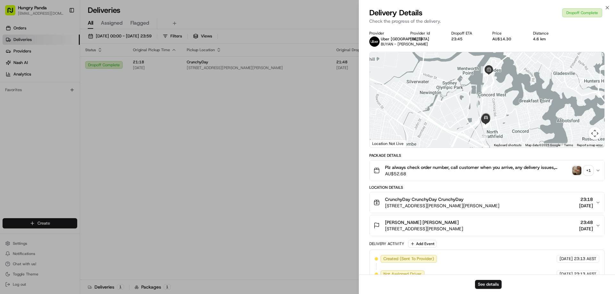
click at [363, 131] on div "Provider Uber Australia BUYAN - ORSHIKH L. Provider Id AD619 Dropoff ETA 23:45 …" at bounding box center [487, 226] width 256 height 399
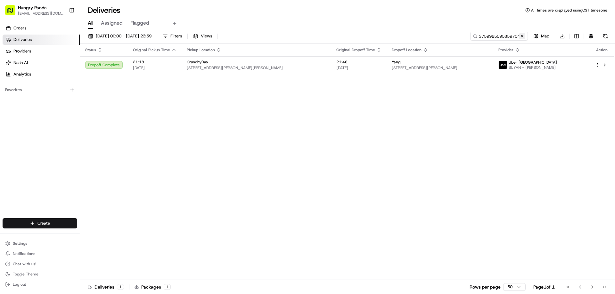
click at [523, 37] on button at bounding box center [522, 36] width 6 height 6
click at [523, 37] on input at bounding box center [489, 36] width 77 height 9
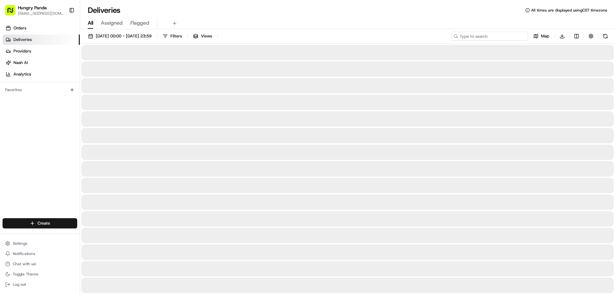
paste input "369993465545975943509"
type input "369993465545975943509"
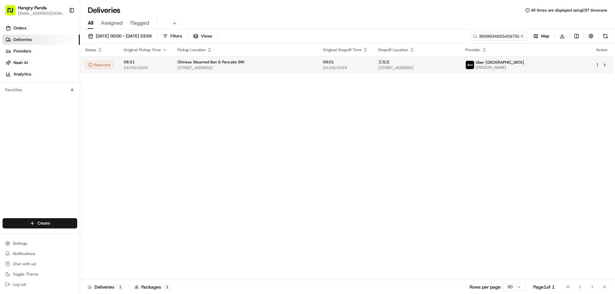
click at [354, 70] on span "24/08/2025" at bounding box center [345, 67] width 45 height 5
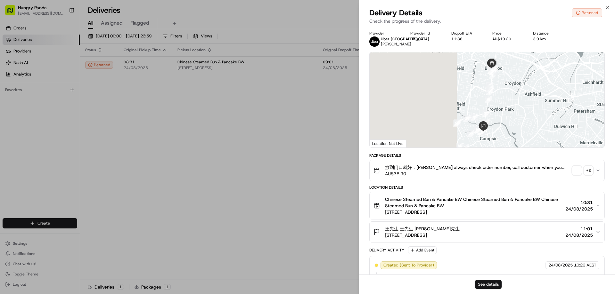
click at [485, 284] on button "See details" at bounding box center [488, 284] width 27 height 9
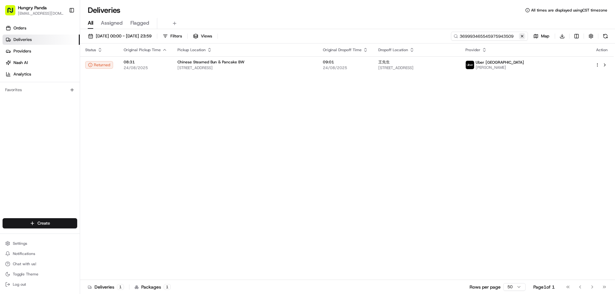
click at [519, 37] on div "369993465545975943509" at bounding box center [489, 36] width 77 height 9
click at [521, 36] on button at bounding box center [522, 36] width 6 height 6
click at [521, 36] on input at bounding box center [489, 36] width 77 height 9
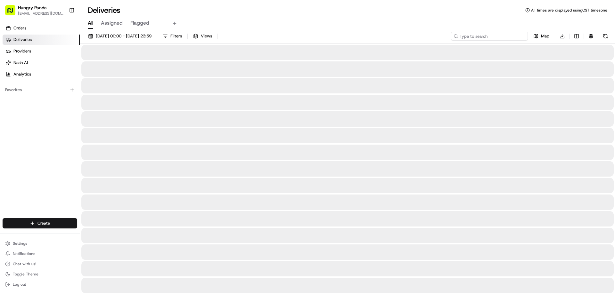
paste input "7391988085450749331633"
type input "7391988085450749331633"
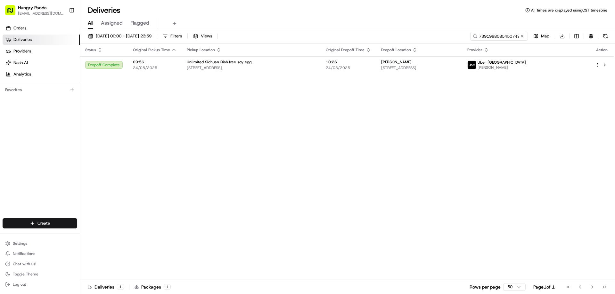
click at [383, 114] on div "Status Original Pickup Time Pickup Location Original Dropoff Time Dropoff Locat…" at bounding box center [347, 162] width 534 height 237
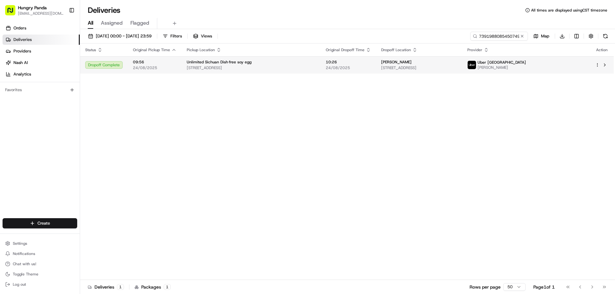
click at [371, 64] on span "10:26" at bounding box center [348, 62] width 45 height 5
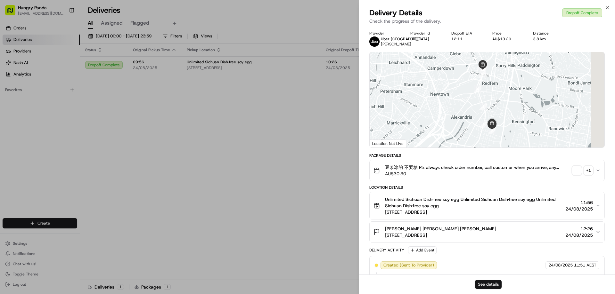
click at [484, 281] on button "See details" at bounding box center [488, 284] width 27 height 9
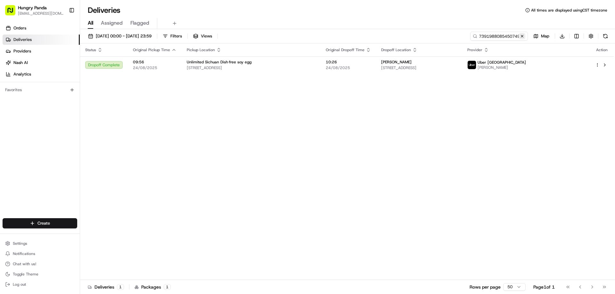
click at [522, 37] on button at bounding box center [522, 36] width 6 height 6
click at [522, 37] on input at bounding box center [489, 36] width 77 height 9
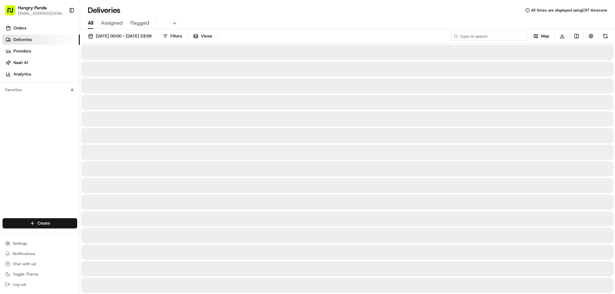
paste input "5785977845757782672004"
type input "5785977845757782672004"
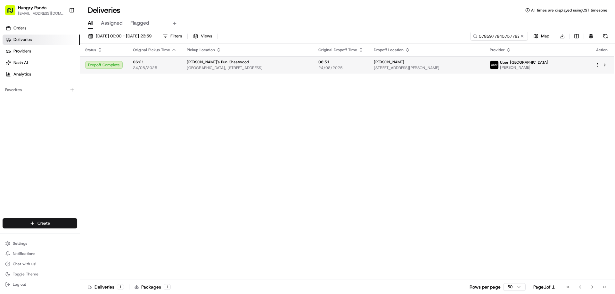
click at [364, 68] on span "24/08/2025" at bounding box center [340, 67] width 45 height 5
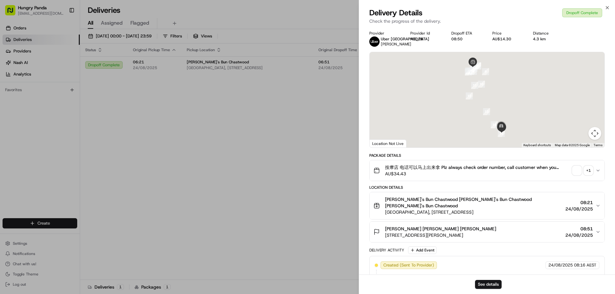
click at [486, 279] on div "See details" at bounding box center [487, 285] width 256 height 20
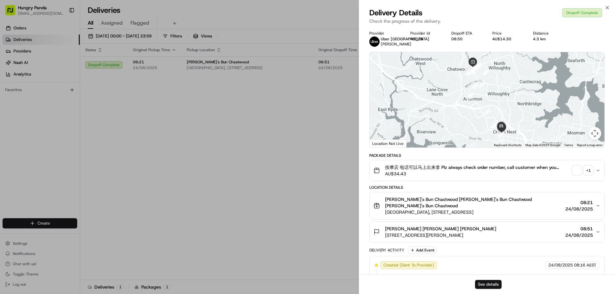
click at [487, 288] on button "See details" at bounding box center [488, 284] width 27 height 9
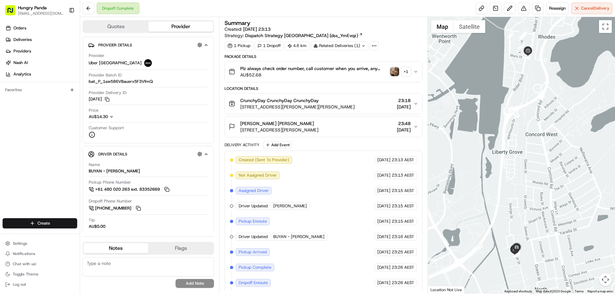
click at [412, 74] on div "Plz always check order number, call customer when you arrive, any delivery issu…" at bounding box center [321, 71] width 184 height 13
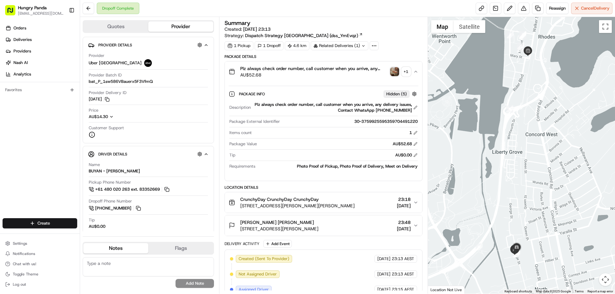
click at [393, 73] on img "button" at bounding box center [394, 71] width 9 height 9
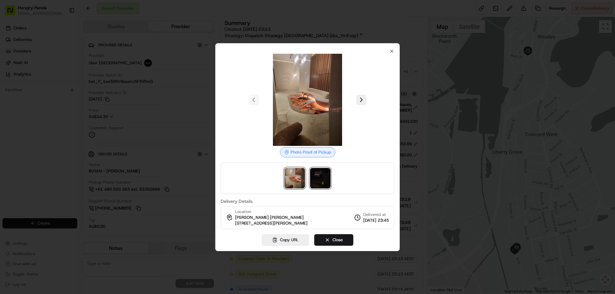
click at [328, 184] on img at bounding box center [320, 178] width 21 height 21
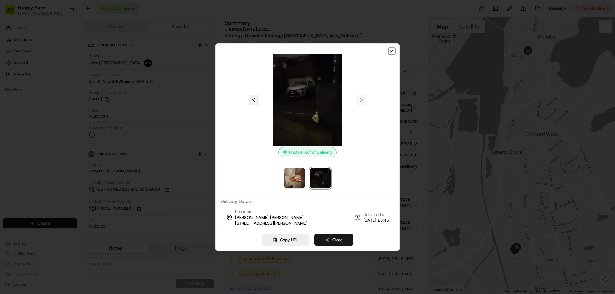
click at [393, 49] on icon "button" at bounding box center [391, 51] width 5 height 5
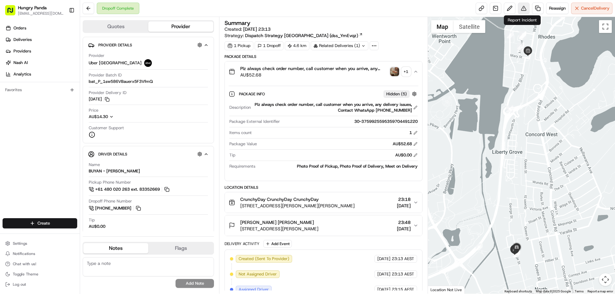
click at [521, 8] on button at bounding box center [524, 9] width 12 height 12
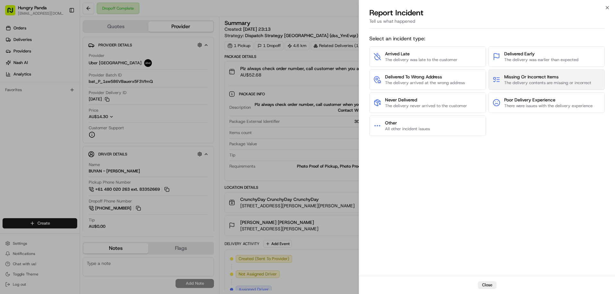
click at [525, 80] on span "The delivery contents are missing or incorrect" at bounding box center [547, 83] width 87 height 6
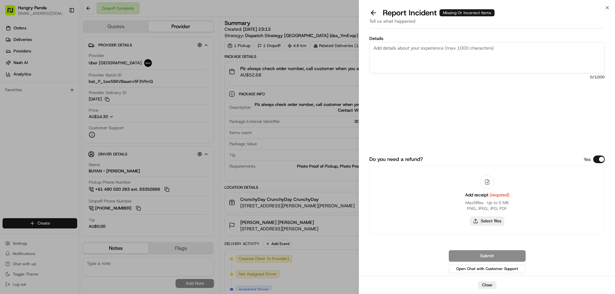
click at [490, 219] on button "Select files" at bounding box center [487, 221] width 34 height 9
type input "C:\fakepath\screenshot_2025-08-24_13-36-25.png"
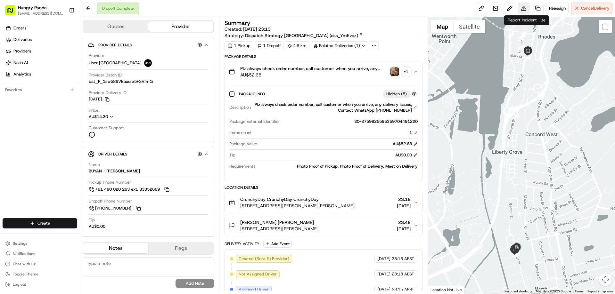
click at [525, 7] on button at bounding box center [524, 9] width 12 height 12
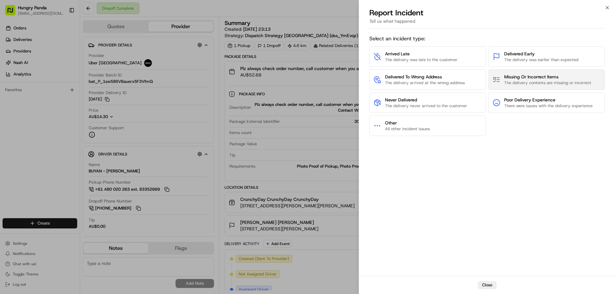
click at [530, 78] on span "Missing Or Incorrect Items" at bounding box center [547, 77] width 87 height 6
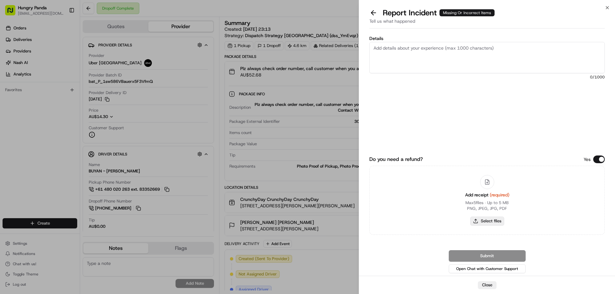
click at [486, 219] on button "Select files" at bounding box center [487, 221] width 34 height 9
type input "C:\fakepath\screenshot_2025-08-24_13-36-25.png"
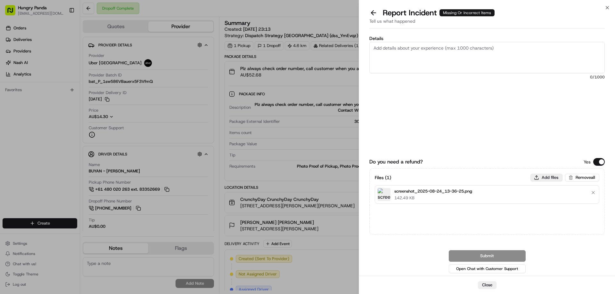
click at [548, 180] on button "Add files" at bounding box center [546, 178] width 32 height 8
type input "C:\fakepath\lQLPKHdSgbSzY0XNAyXNAmSwfDRtm-KPaYwIh_xKUHnLAA_612_805.png"
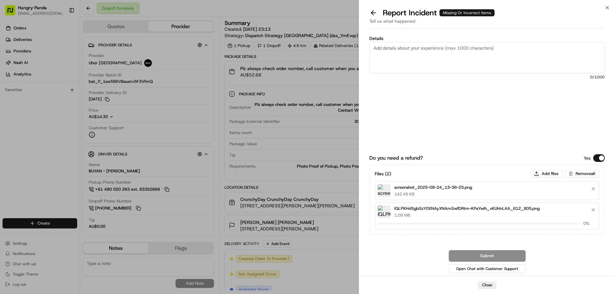
click at [425, 63] on textarea "Details" at bounding box center [486, 57] width 235 height 31
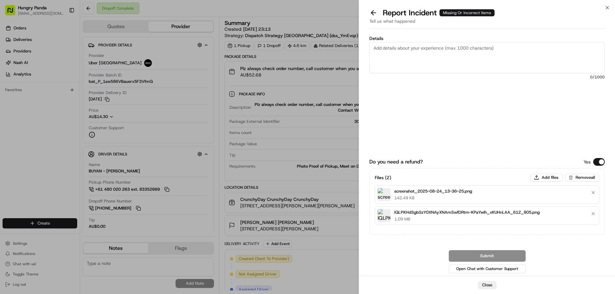
click at [436, 70] on textarea "Details" at bounding box center [486, 57] width 235 height 31
paste textarea "The rider picked up the wrong meal. The photos of the meal provided by the cust…"
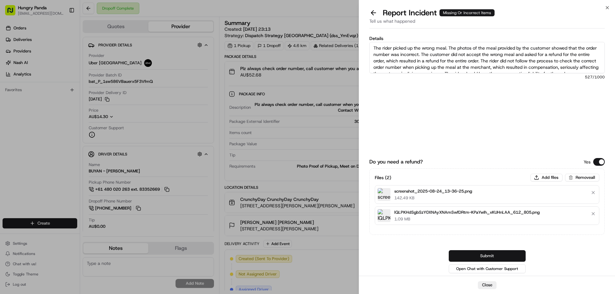
scroll to position [4, 0]
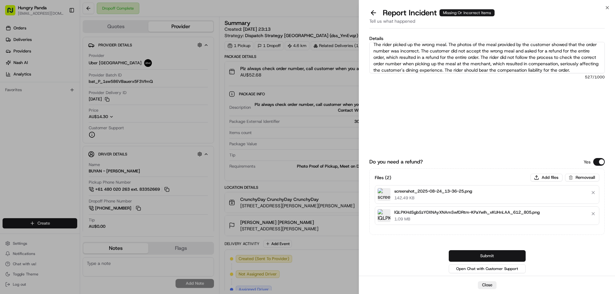
type textarea "The rider picked up the wrong meal. The photos of the meal provided by the cust…"
click at [492, 255] on button "Submit" at bounding box center [487, 257] width 77 height 12
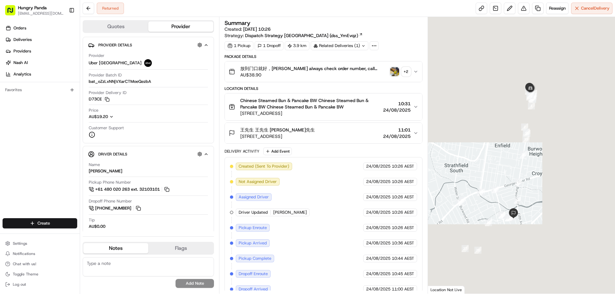
click at [419, 73] on button "放到门口就好，[PERSON_NAME] always check order number, call customer when you arrive, …" at bounding box center [323, 72] width 197 height 21
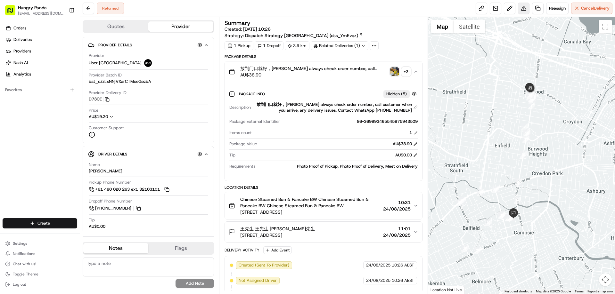
click at [523, 9] on button at bounding box center [524, 9] width 12 height 12
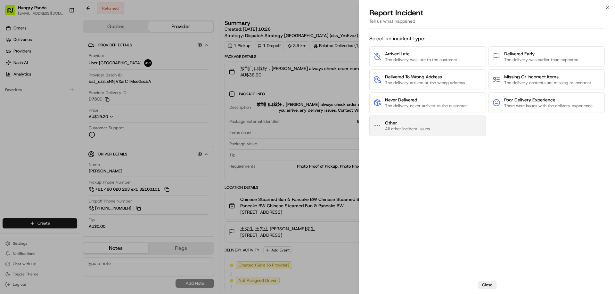
click at [426, 123] on span "Other" at bounding box center [407, 123] width 45 height 6
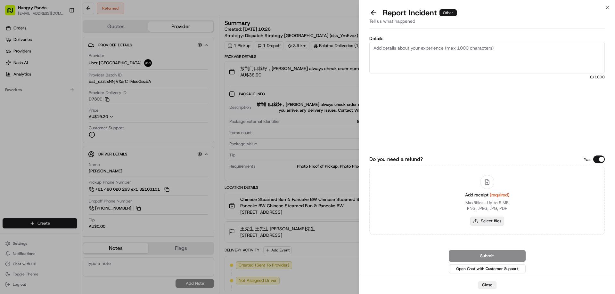
click at [486, 220] on button "Select files" at bounding box center [487, 221] width 34 height 9
type input "C:\fakepath\screenshot_2025-08-24_13-38-07.png"
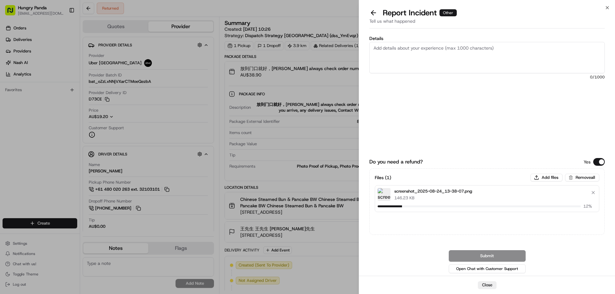
click at [434, 60] on textarea "Details" at bounding box center [486, 57] width 235 height 31
click at [447, 63] on textarea "Details" at bounding box center [486, 57] width 235 height 31
paste textarea "The order delivery was seriously overdue. The order log showed that the rider r…"
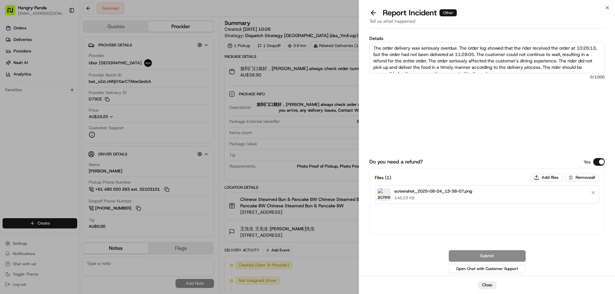
scroll to position [4, 0]
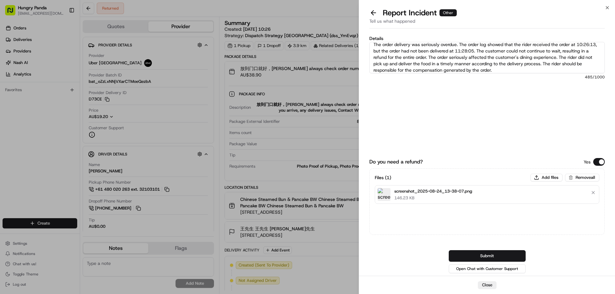
type textarea "The order delivery was seriously overdue. The order log showed that the rider r…"
click at [483, 264] on div "Submit Open Chat with Customer Support" at bounding box center [486, 263] width 235 height 24
click at [480, 257] on button "Submit" at bounding box center [487, 257] width 77 height 12
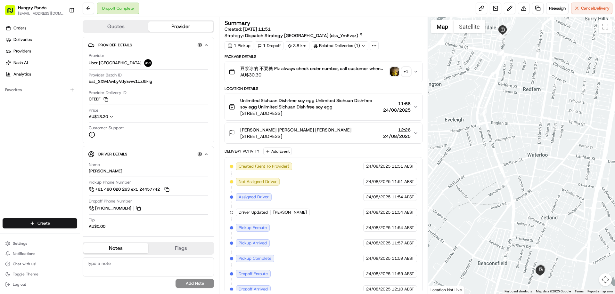
click at [396, 70] on img "button" at bounding box center [394, 71] width 9 height 9
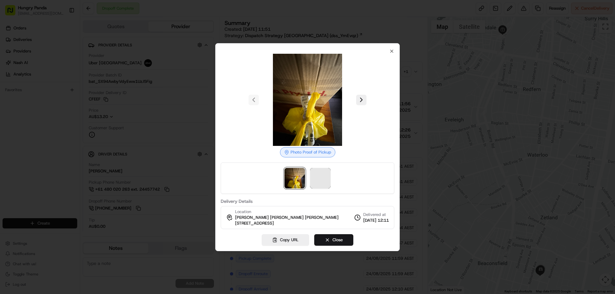
drag, startPoint x: 319, startPoint y: 194, endPoint x: 327, endPoint y: 176, distance: 19.9
click at [319, 194] on div "Photo Proof of Pickup Delivery Details Location [PERSON_NAME] [PERSON_NAME] [PE…" at bounding box center [308, 139] width 174 height 181
click at [323, 181] on img at bounding box center [320, 178] width 21 height 21
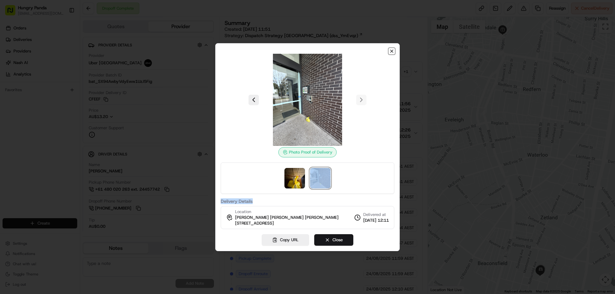
click at [391, 51] on icon "button" at bounding box center [391, 51] width 5 height 5
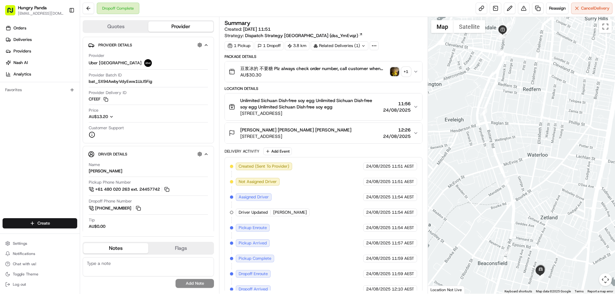
click at [414, 69] on icon "button" at bounding box center [415, 71] width 5 height 5
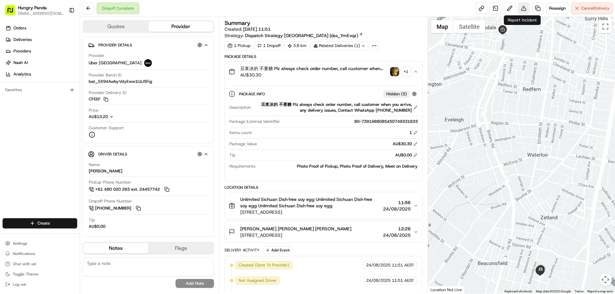
click at [522, 7] on button at bounding box center [524, 9] width 12 height 12
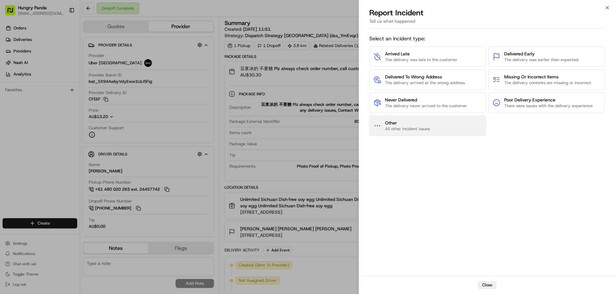
click at [448, 130] on button "Other All other incident issues" at bounding box center [427, 126] width 117 height 21
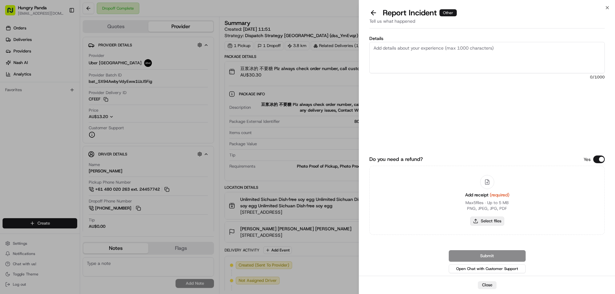
click at [486, 220] on button "Select files" at bounding box center [487, 221] width 34 height 9
type input "C:\fakepath\screenshot_2025-08-24_13-39-16.png"
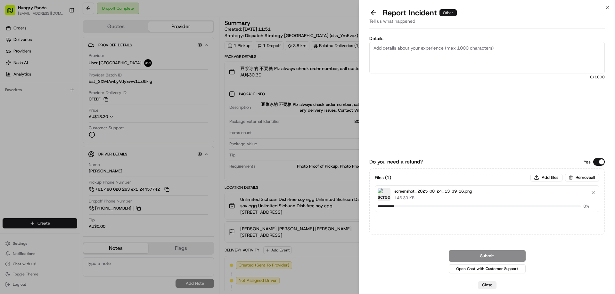
drag, startPoint x: 411, startPoint y: 55, endPoint x: 421, endPoint y: 43, distance: 15.9
click at [411, 55] on textarea "Details" at bounding box center [486, 57] width 235 height 31
drag, startPoint x: 444, startPoint y: 51, endPoint x: 455, endPoint y: 61, distance: 14.5
click at [444, 53] on textarea "Details" at bounding box center [486, 57] width 235 height 31
paste textarea "The customer reported that he did not receive the meal, and the delivery photo …"
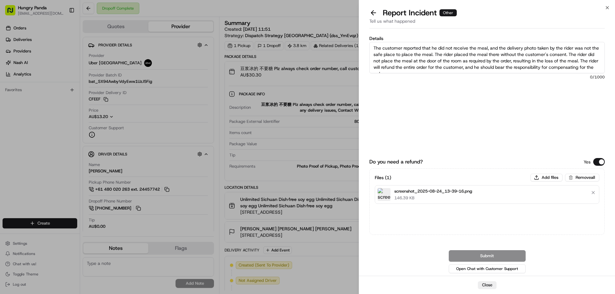
scroll to position [4, 0]
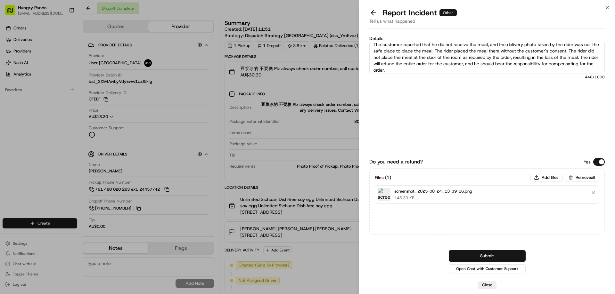
type textarea "The customer reported that he did not receive the meal, and the delivery photo …"
click at [481, 258] on button "Submit" at bounding box center [487, 257] width 77 height 12
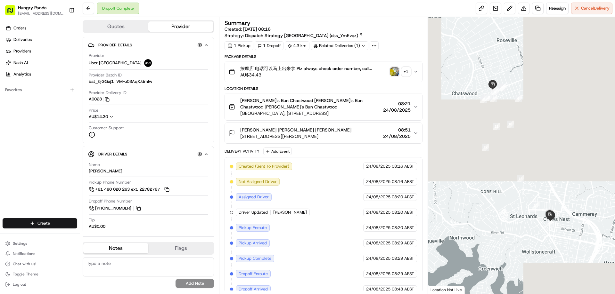
click at [415, 70] on icon "button" at bounding box center [415, 71] width 5 height 5
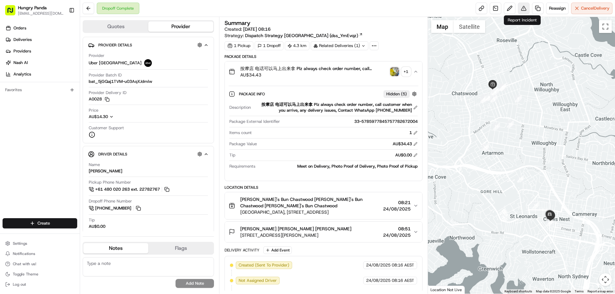
click at [522, 9] on button at bounding box center [524, 9] width 12 height 12
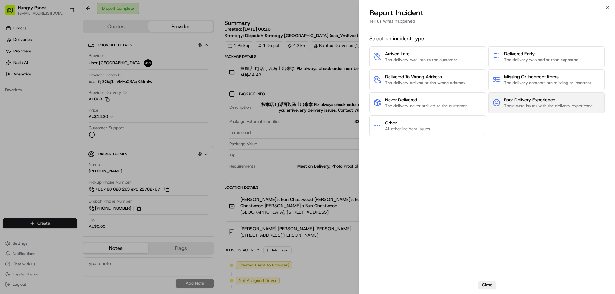
click at [522, 99] on span "Poor Delivery Experience" at bounding box center [548, 100] width 88 height 6
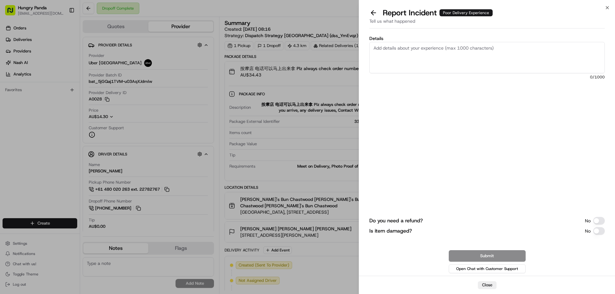
click at [597, 219] on button "Do you need a refund?" at bounding box center [599, 221] width 12 height 8
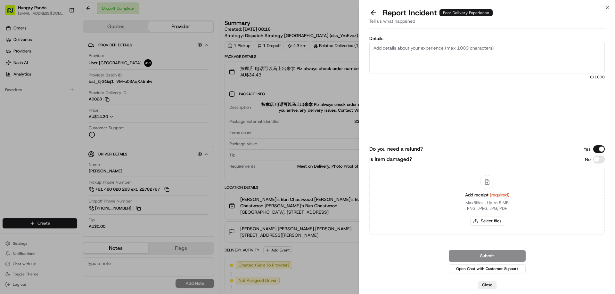
click at [600, 161] on button "Is item damaged?" at bounding box center [599, 160] width 12 height 8
click at [493, 219] on button "Select files" at bounding box center [487, 221] width 34 height 9
type input "C:\fakepath\screenshot_2025-08-24_13-41-08.png"
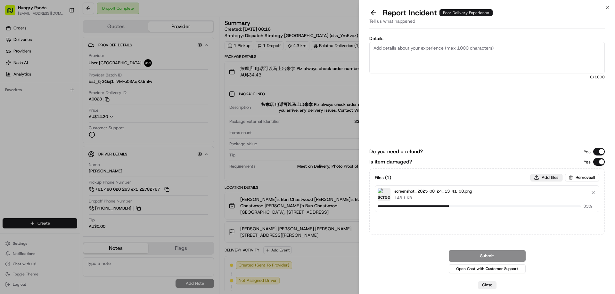
click at [546, 180] on button "Add files" at bounding box center [546, 178] width 32 height 8
type input "C:\fakepath\lQLPJwnayW_L5bHNAsHNAuiwy0zETAcAD_wIiCUKPBYlAA_744_705.png"
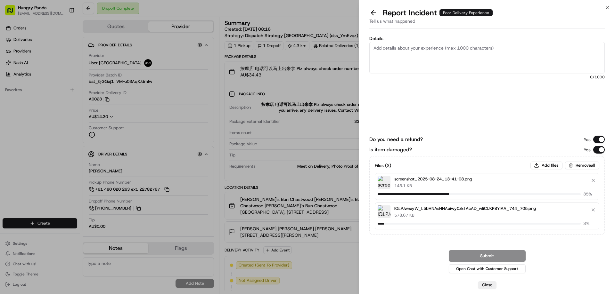
click at [424, 51] on textarea "Details" at bounding box center [486, 57] width 235 height 31
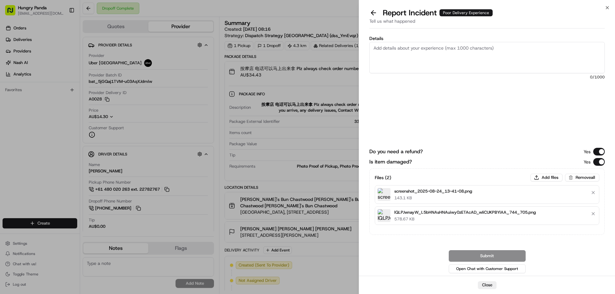
click at [418, 56] on textarea "Details" at bounding box center [486, 57] width 235 height 31
paste textarea "The customer reported that the food in the order was spilled. As shown in the p…"
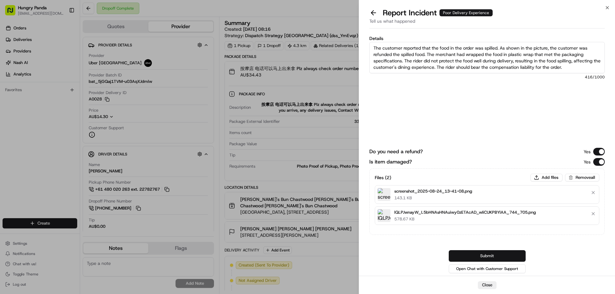
type textarea "The customer reported that the food in the order was spilled. As shown in the p…"
drag, startPoint x: 493, startPoint y: 256, endPoint x: 491, endPoint y: 252, distance: 4.5
click at [493, 256] on button "Submit" at bounding box center [487, 257] width 77 height 12
